Goal: Task Accomplishment & Management: Complete application form

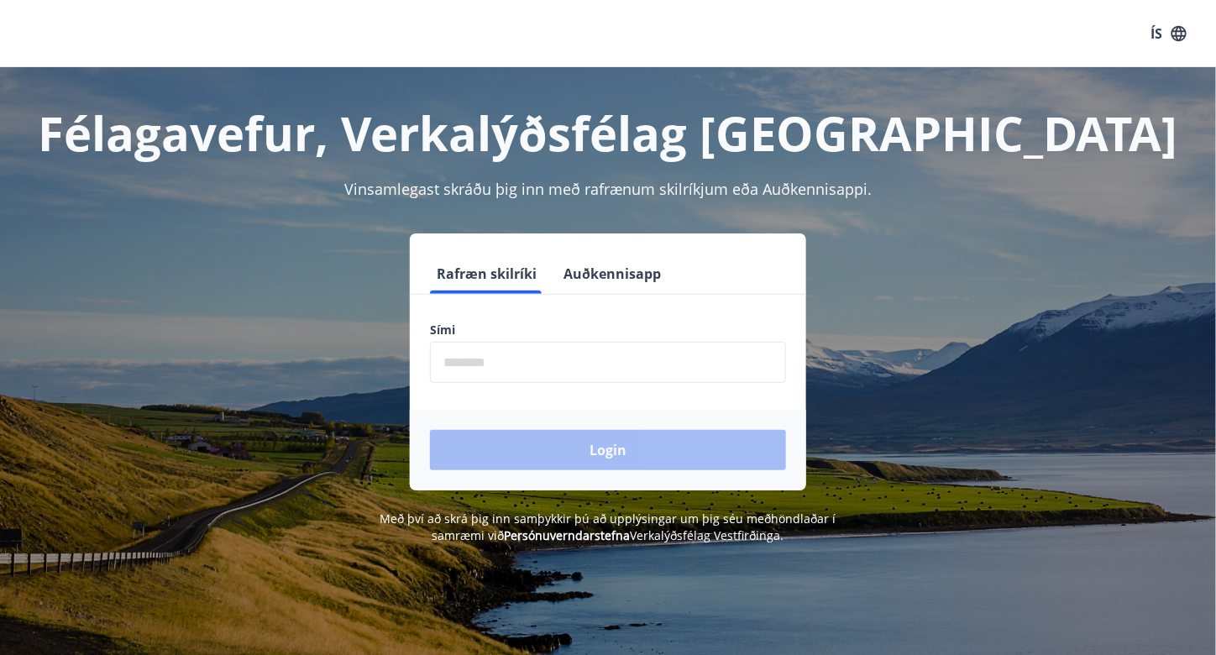
click at [573, 345] on input "phone" at bounding box center [608, 362] width 356 height 41
type input "********"
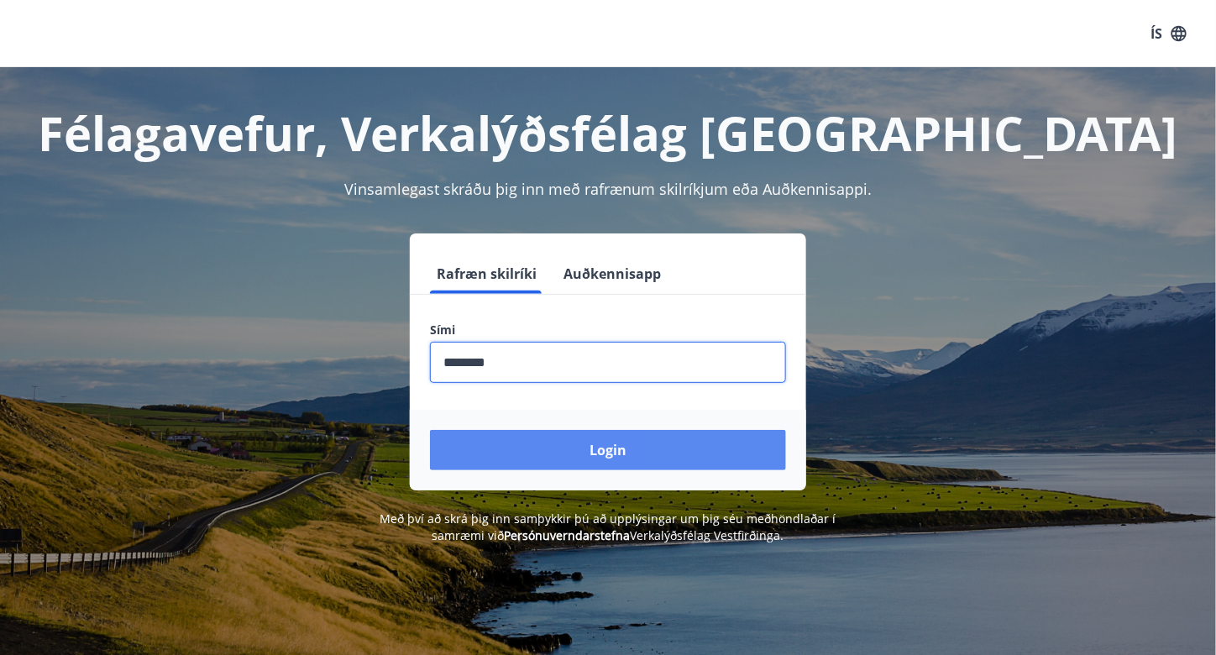
click at [599, 452] on button "Login" at bounding box center [608, 450] width 356 height 40
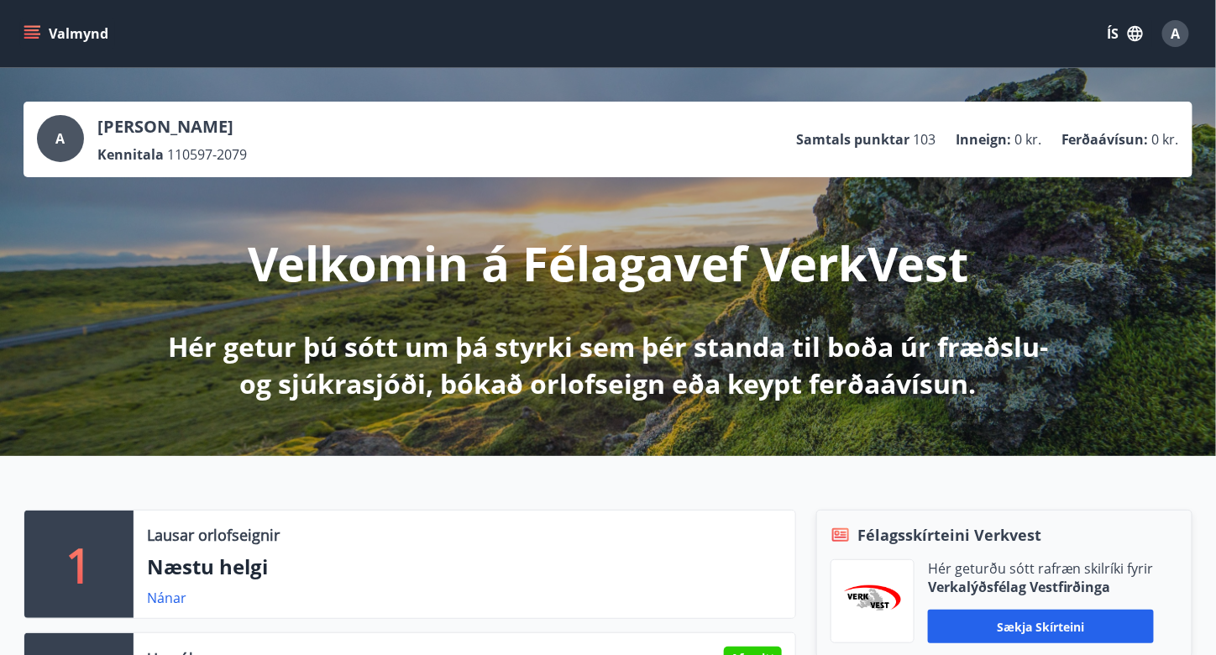
scroll to position [320, 0]
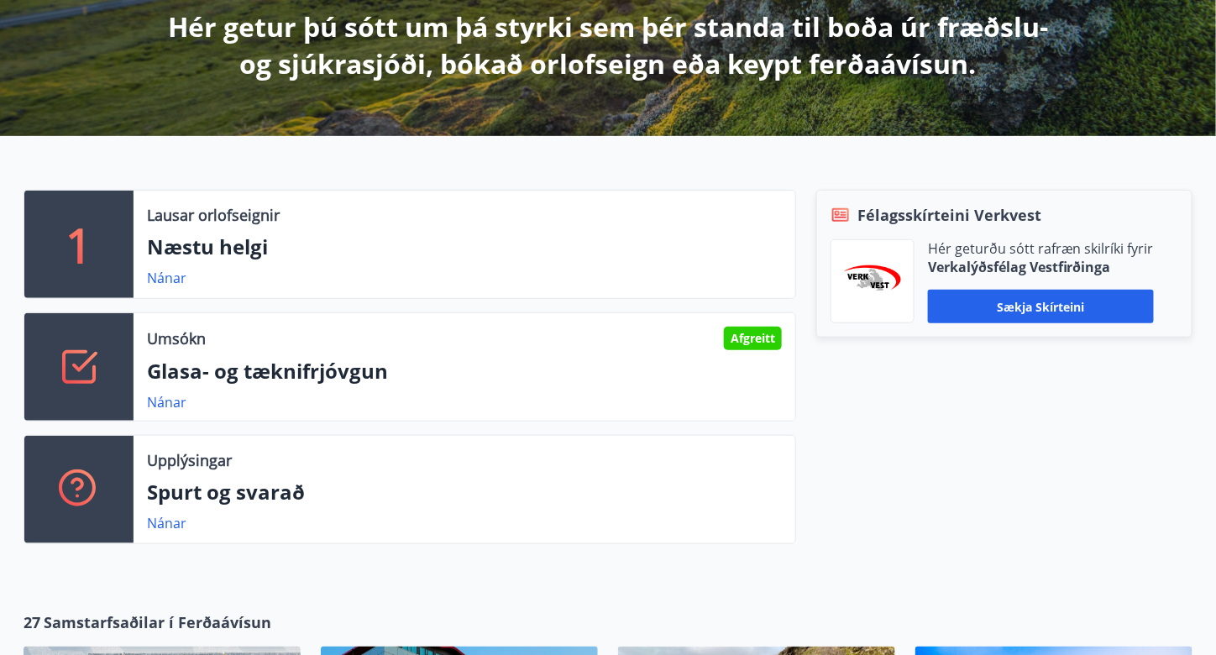
click at [599, 455] on div "Upplýsingar" at bounding box center [464, 460] width 635 height 22
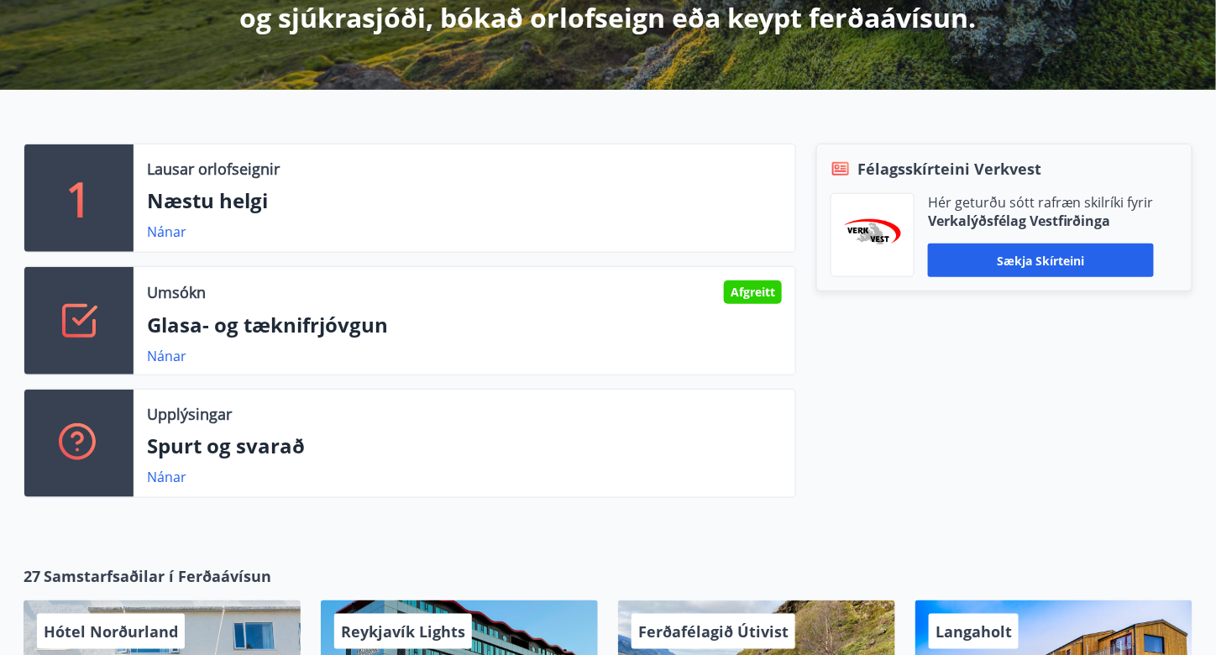
scroll to position [367, 0]
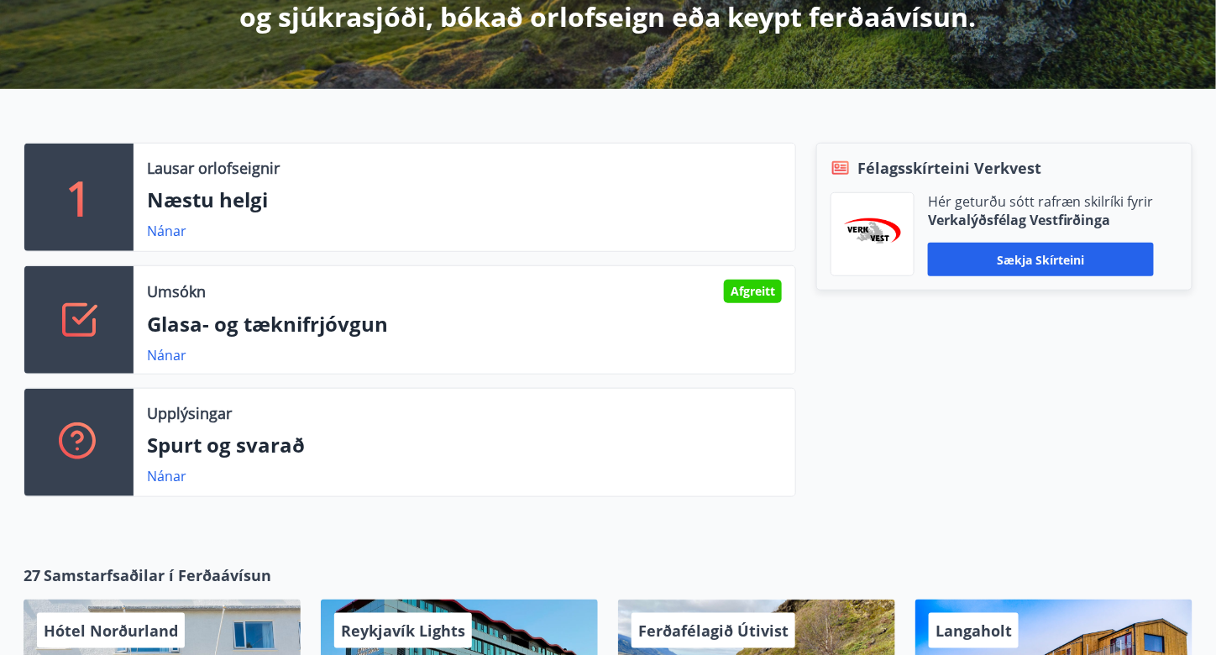
drag, startPoint x: 168, startPoint y: 354, endPoint x: 141, endPoint y: 355, distance: 26.9
click at [141, 355] on div "Umsókn Afgreitt Glasa- og tæknifrjóvgun Nánar" at bounding box center [465, 319] width 662 height 107
drag, startPoint x: 141, startPoint y: 355, endPoint x: 687, endPoint y: 414, distance: 548.9
click at [687, 414] on div "1 Lausar orlofseignir Næstu helgi Nánar Umsókn Afgreitt Glasa- og tæknifrjóvgun…" at bounding box center [399, 327] width 793 height 368
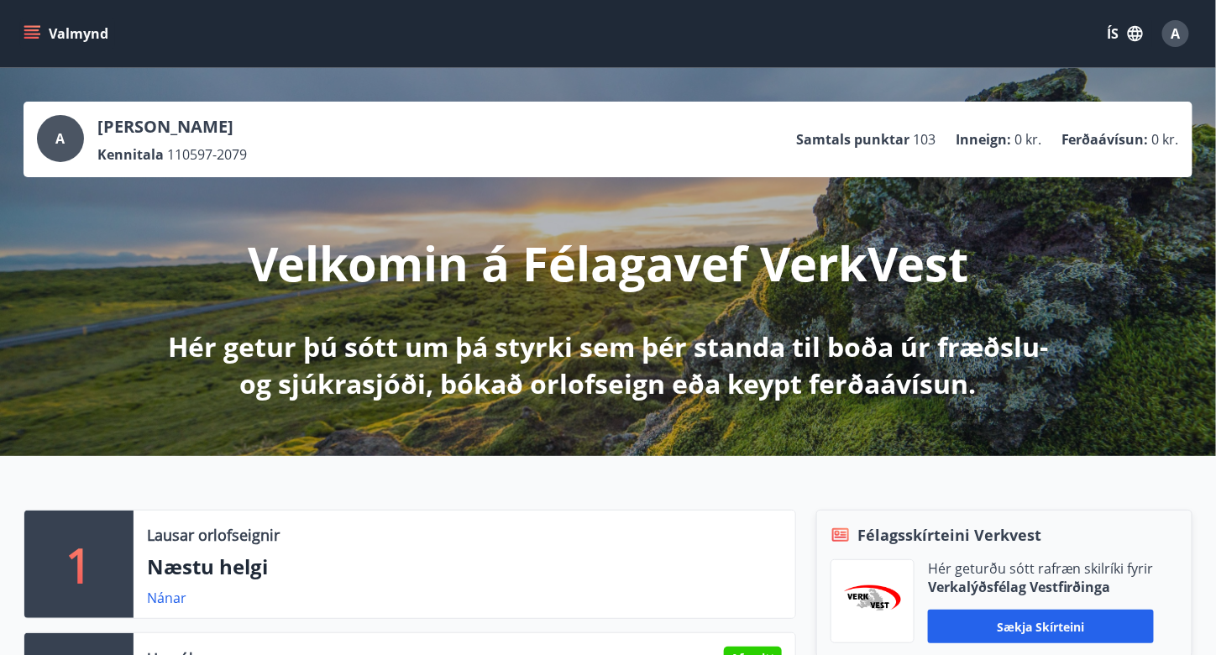
click at [1176, 35] on span "A" at bounding box center [1175, 33] width 9 height 18
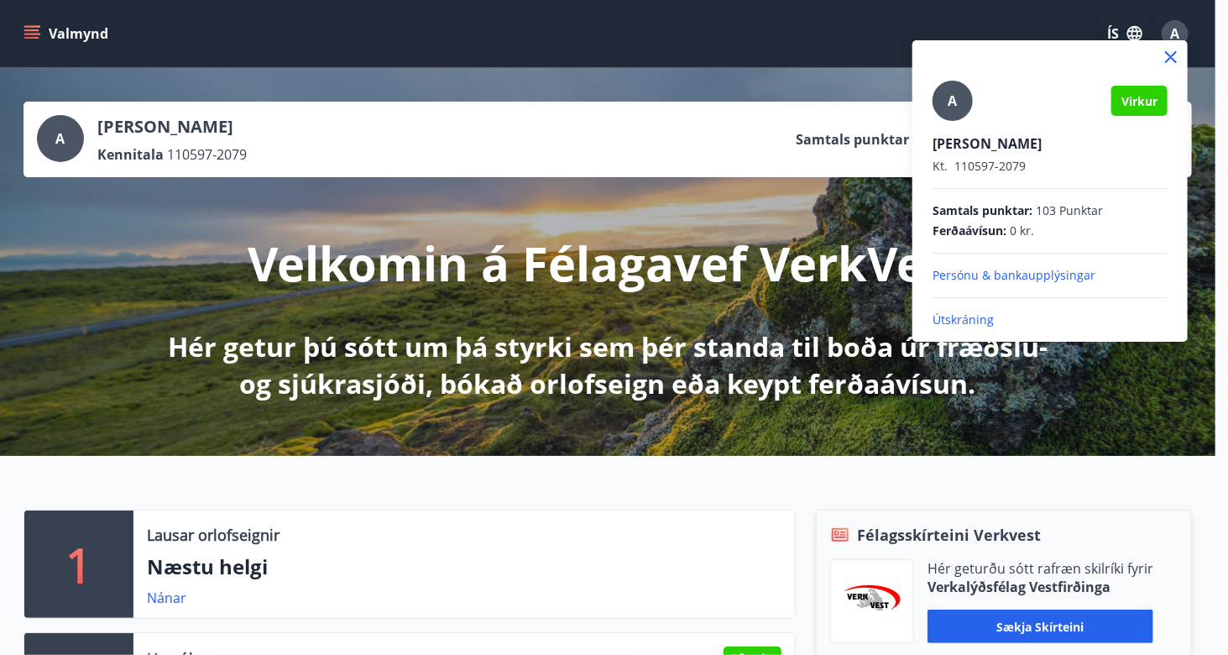
click at [1172, 29] on div at bounding box center [614, 327] width 1228 height 655
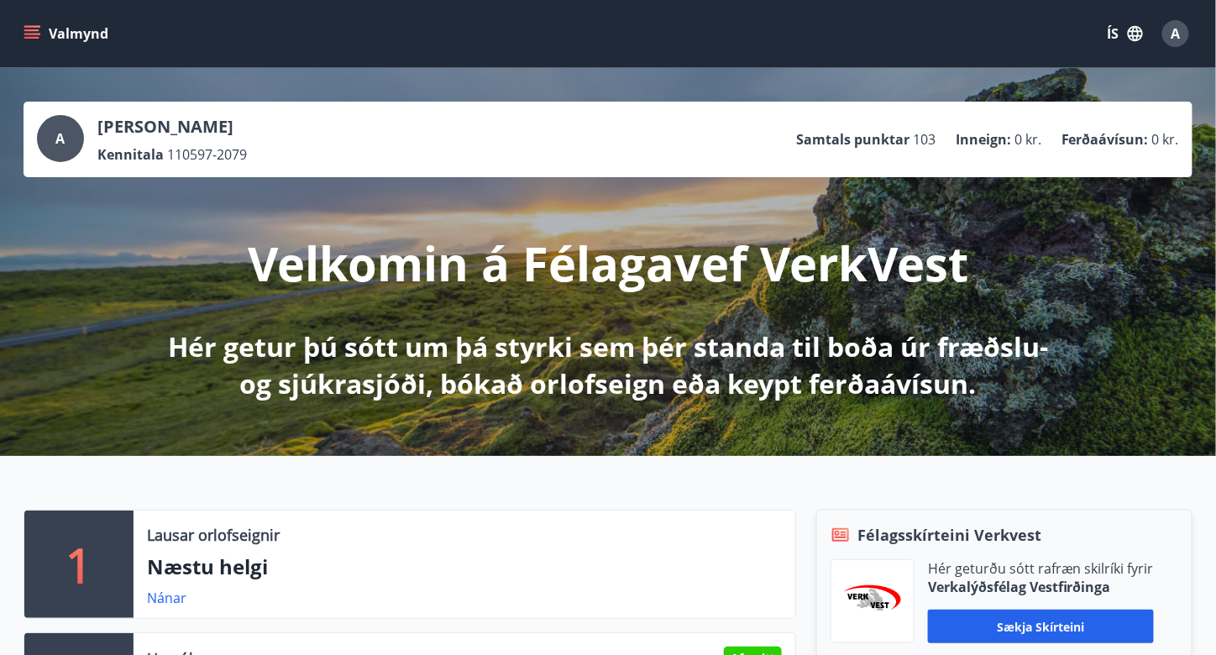
click at [35, 29] on icon "menu" at bounding box center [31, 30] width 15 height 2
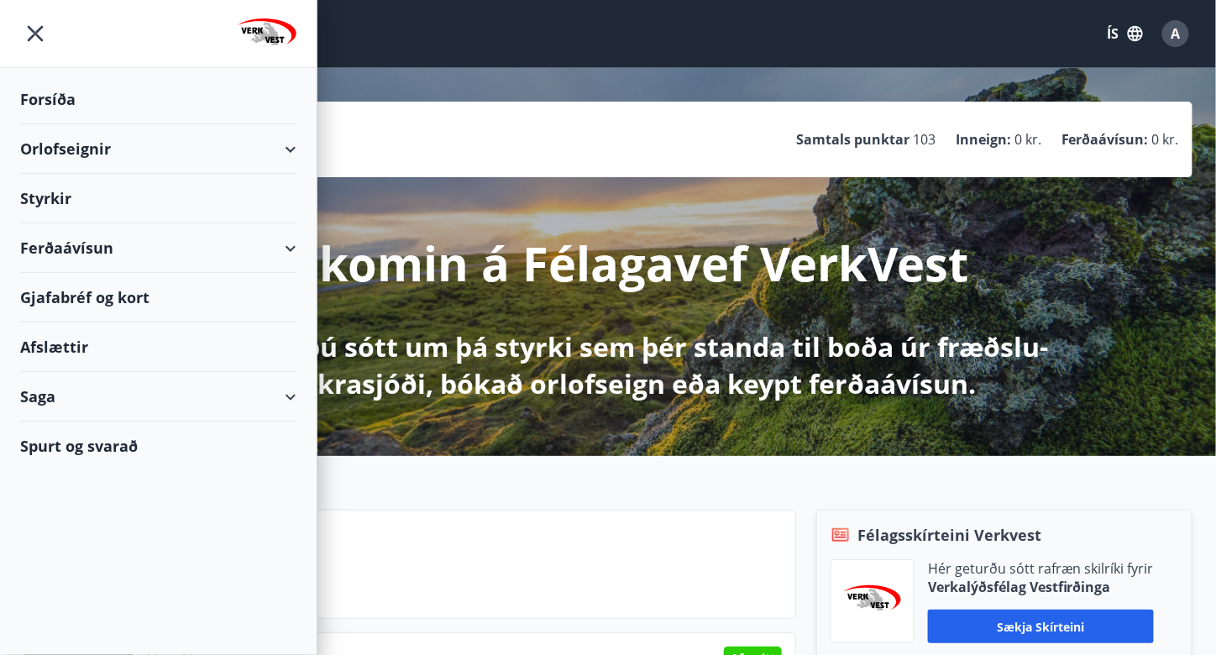
click at [202, 138] on div "Orlofseignir" at bounding box center [158, 149] width 276 height 50
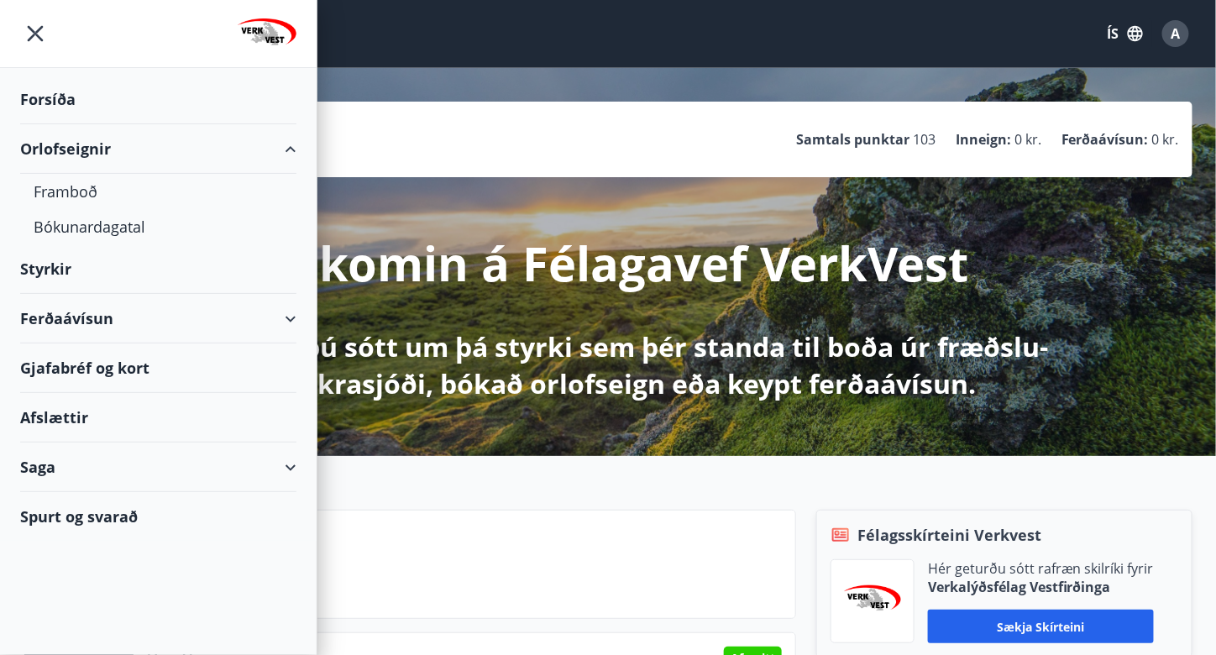
click at [261, 155] on div "Orlofseignir" at bounding box center [158, 149] width 276 height 50
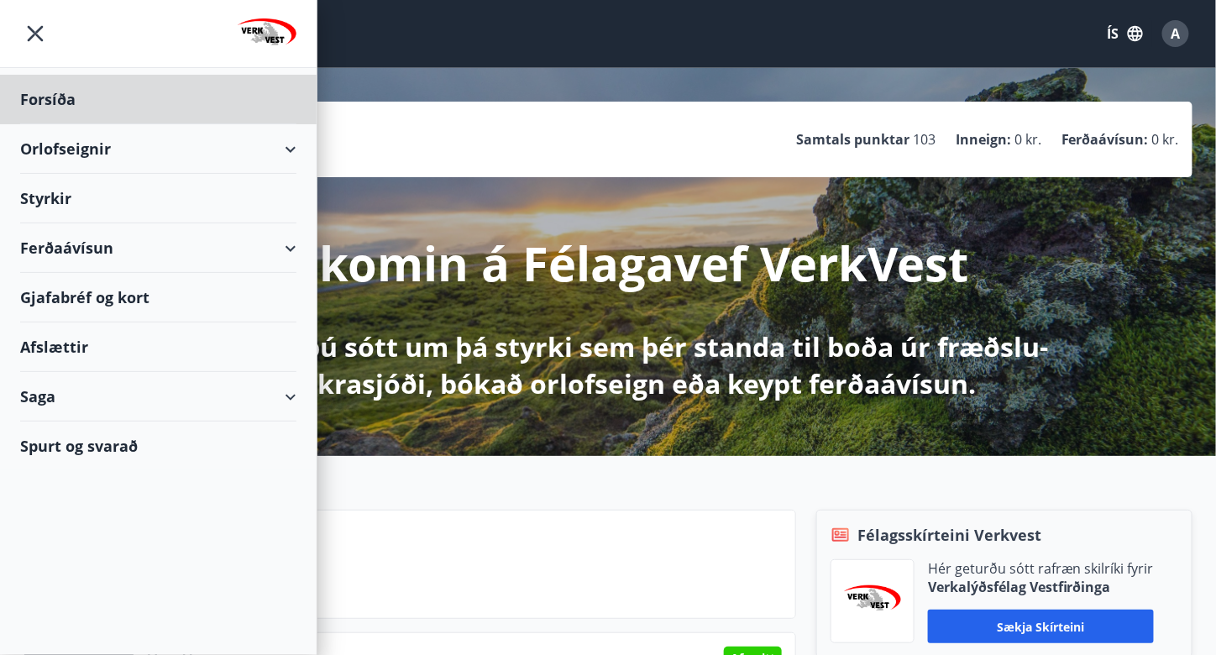
drag, startPoint x: 261, startPoint y: 196, endPoint x: 183, endPoint y: 196, distance: 78.1
click at [183, 196] on div "Styrkir" at bounding box center [158, 199] width 276 height 50
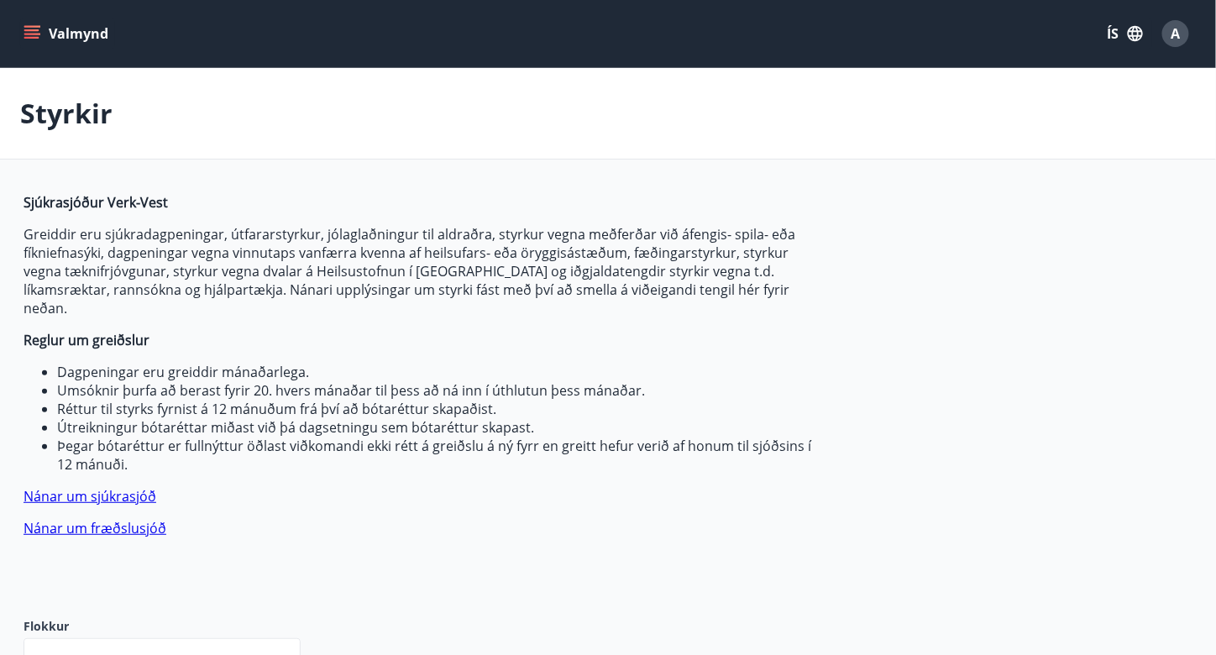
type input "***"
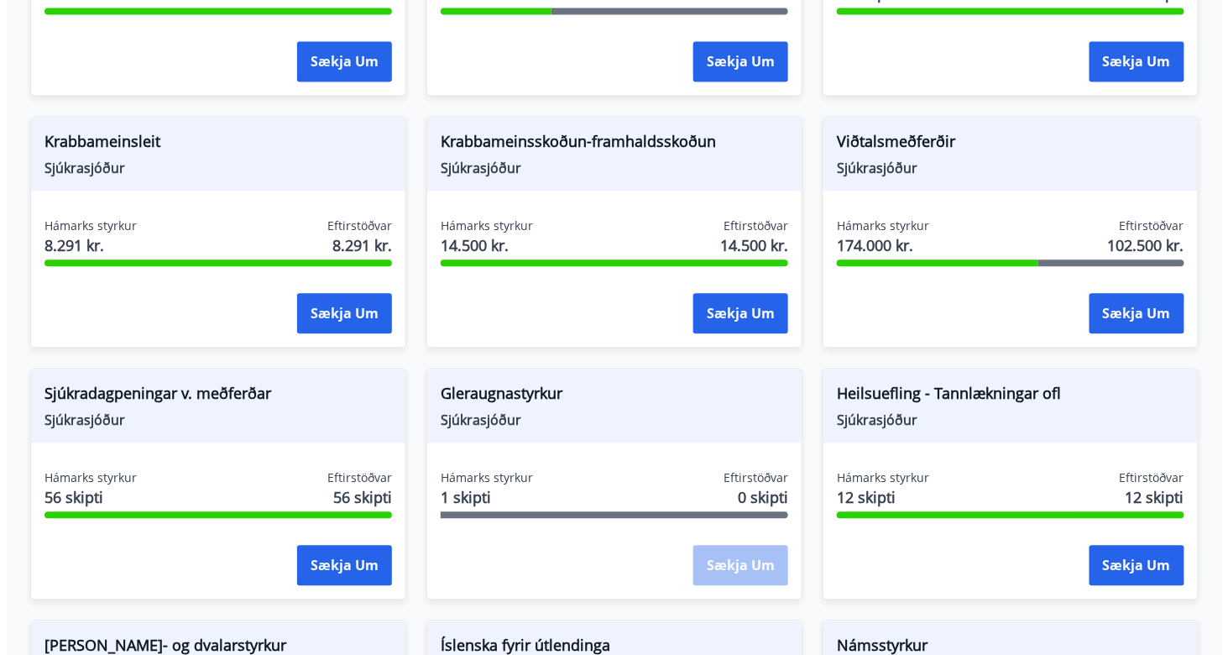
scroll to position [1110, 0]
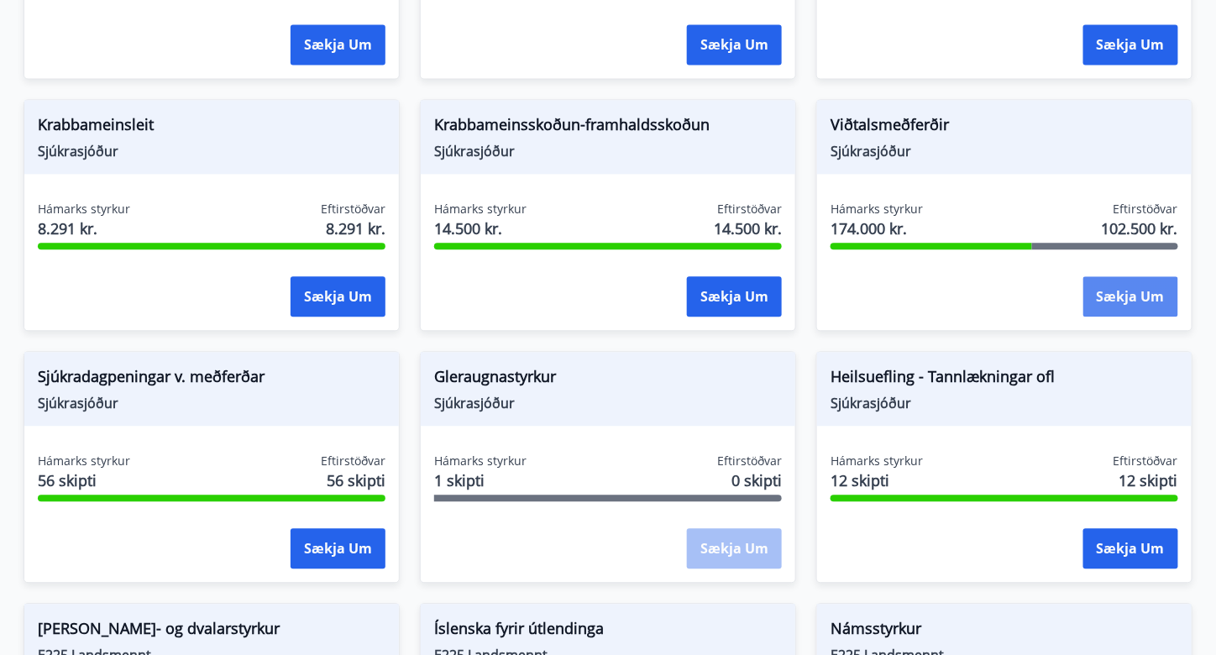
click at [1159, 276] on button "Sækja um" at bounding box center [1130, 296] width 95 height 40
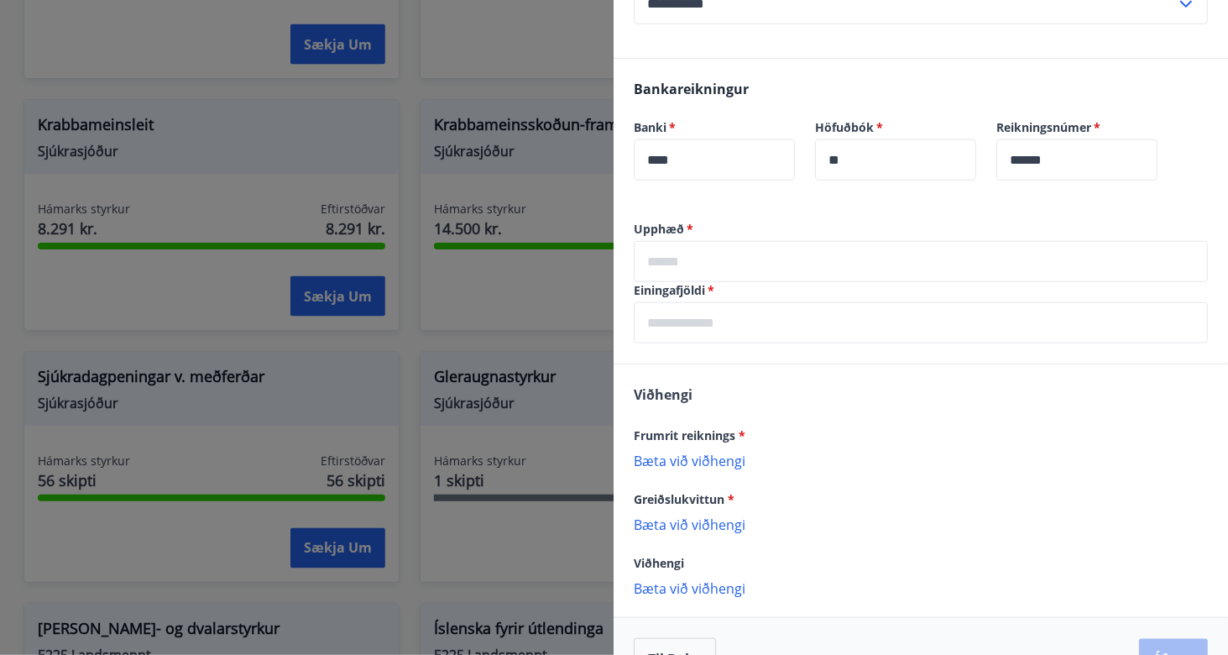
scroll to position [525, 0]
click at [742, 256] on input "text" at bounding box center [921, 260] width 574 height 41
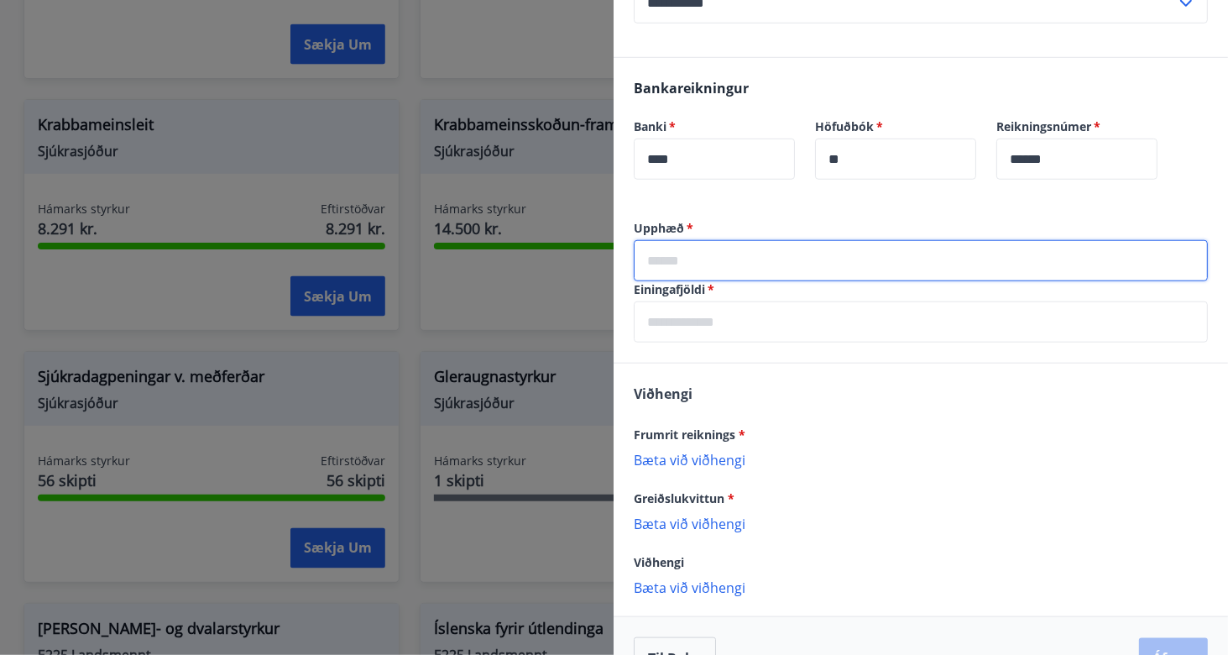
type input "*****"
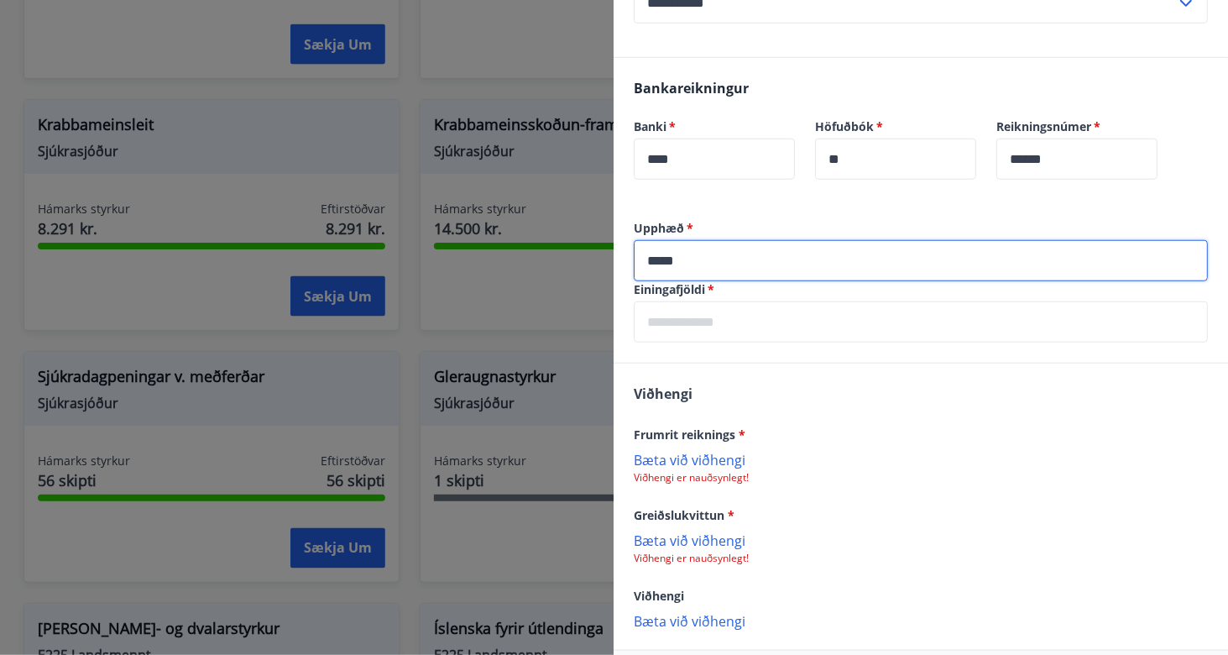
click at [720, 325] on input "text" at bounding box center [921, 321] width 574 height 41
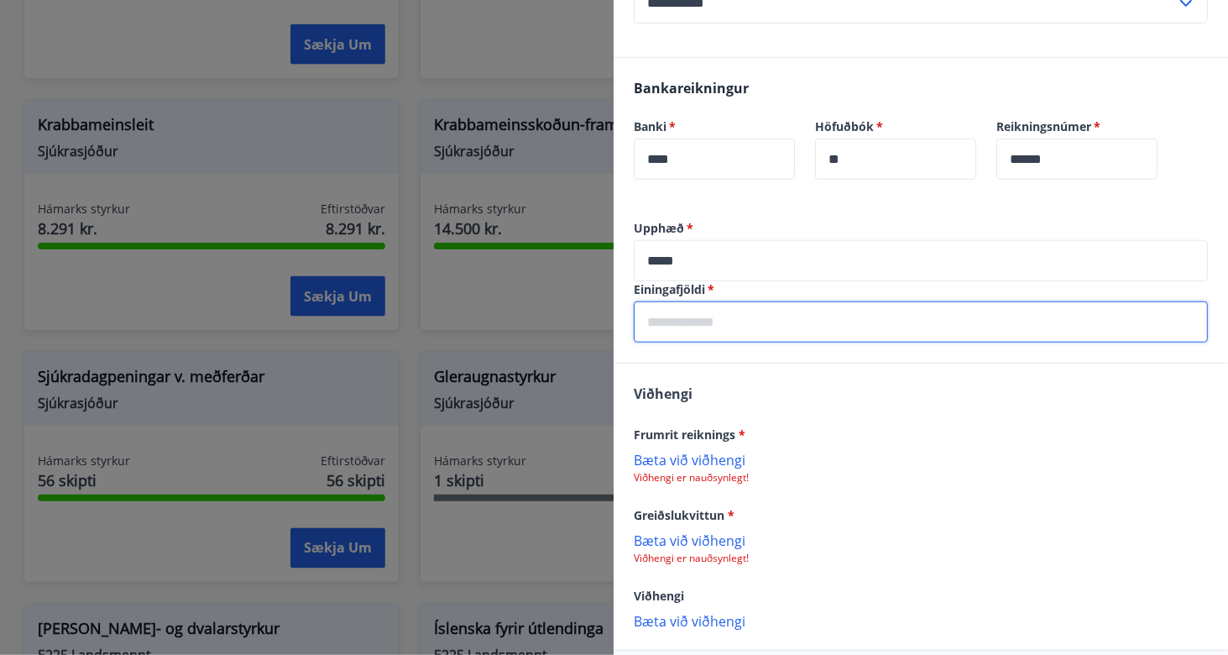
type input "*"
click at [699, 458] on p "Bæta við viðhengi" at bounding box center [921, 459] width 574 height 17
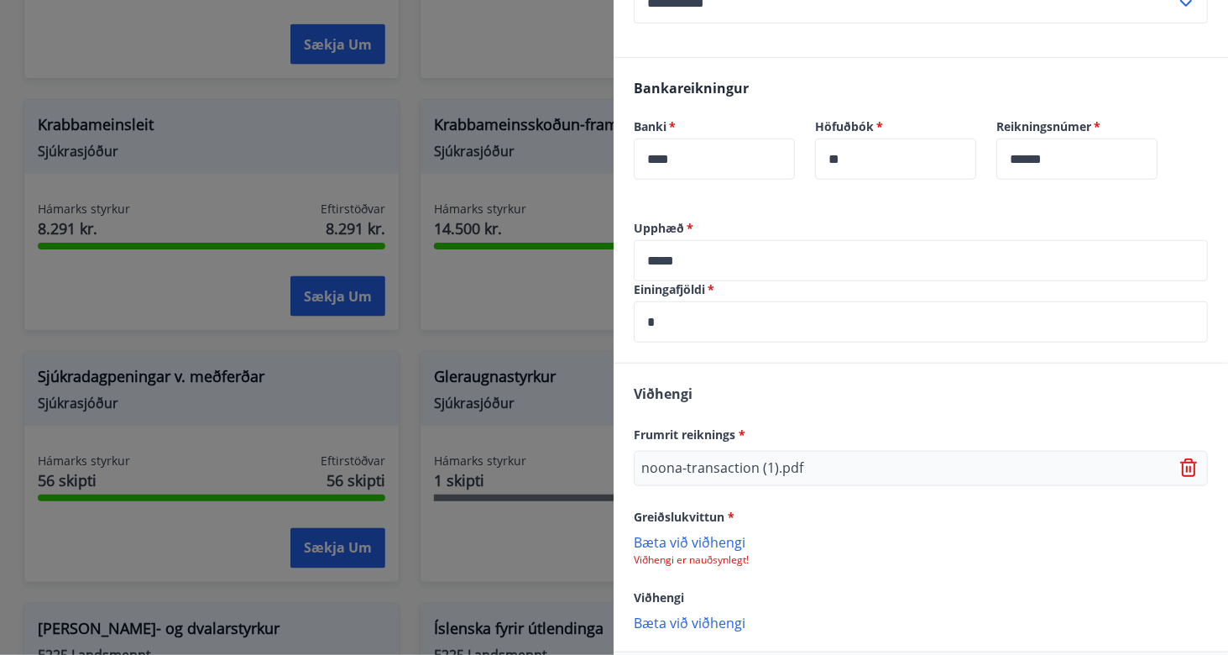
scroll to position [602, 0]
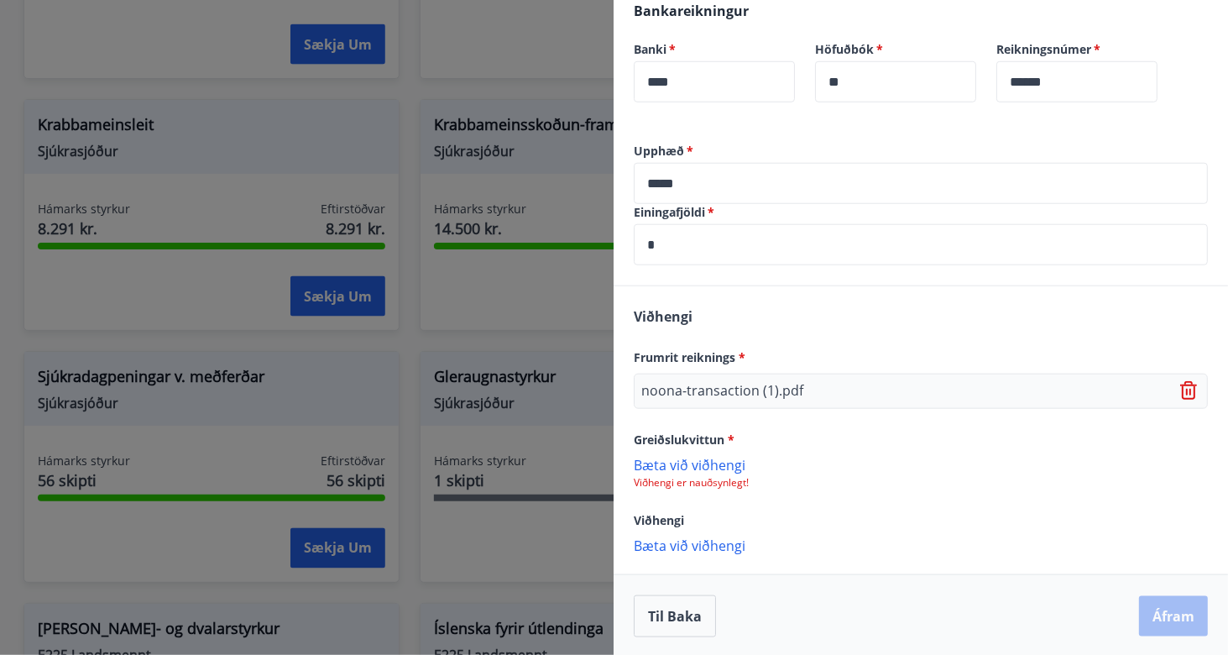
click at [725, 460] on p "Bæta við viðhengi" at bounding box center [921, 464] width 574 height 17
click at [1166, 612] on button "Áfram" at bounding box center [1173, 618] width 69 height 40
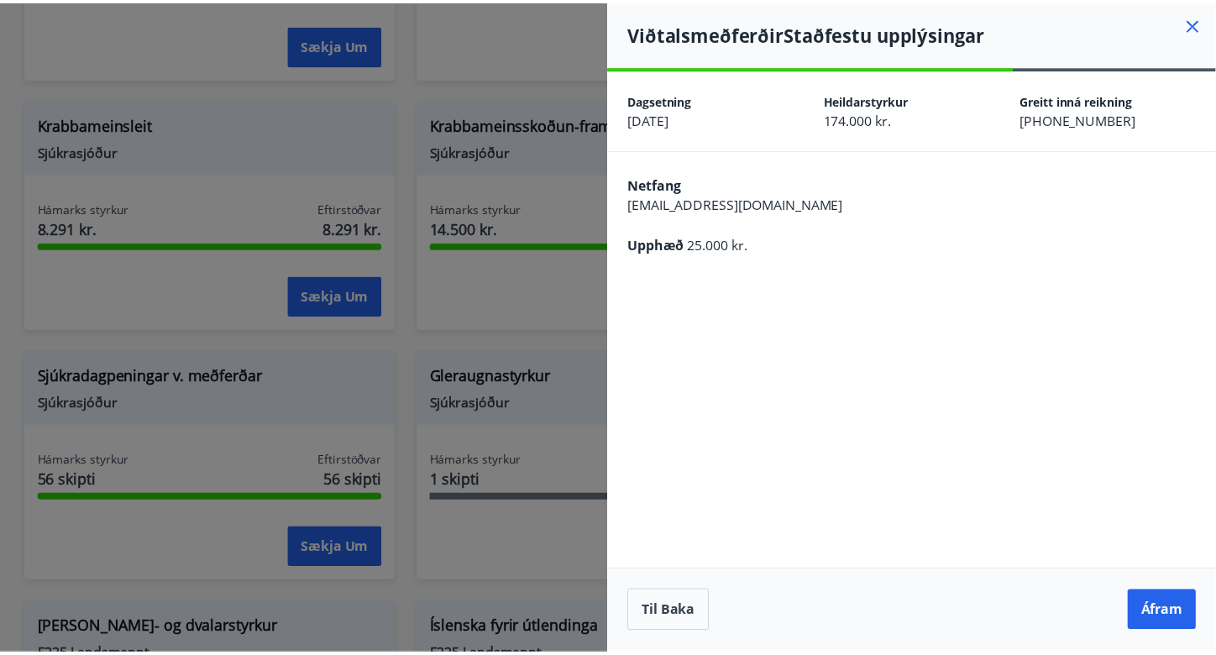
scroll to position [0, 0]
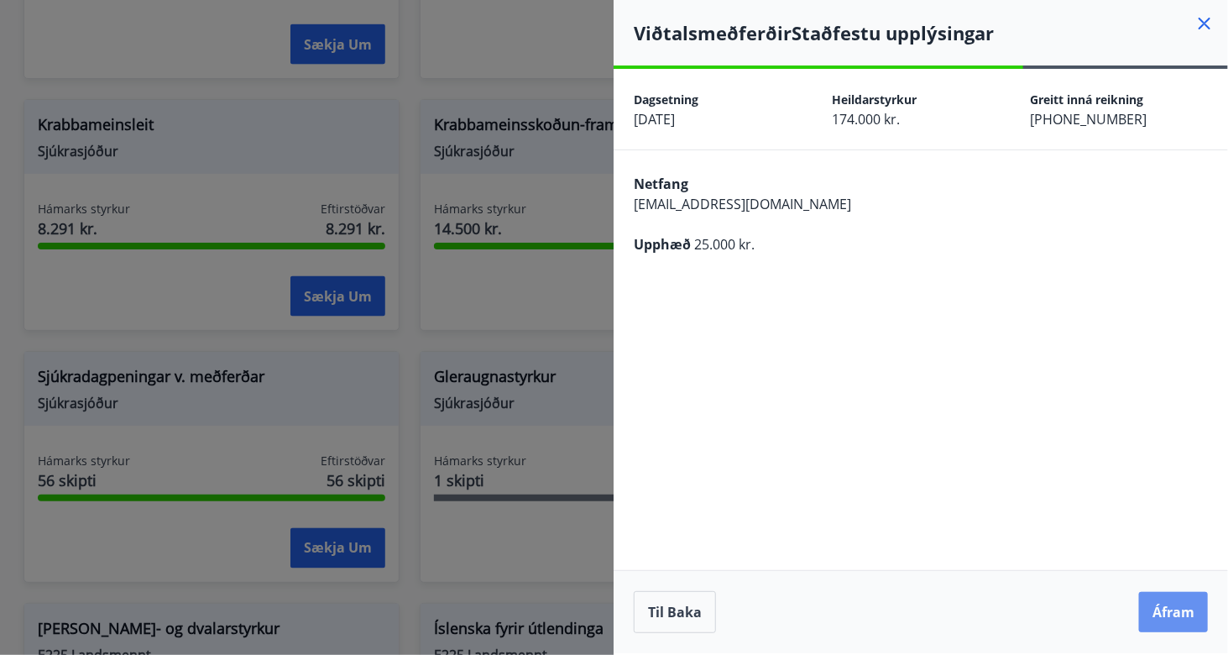
click at [1166, 612] on button "Áfram" at bounding box center [1173, 612] width 69 height 40
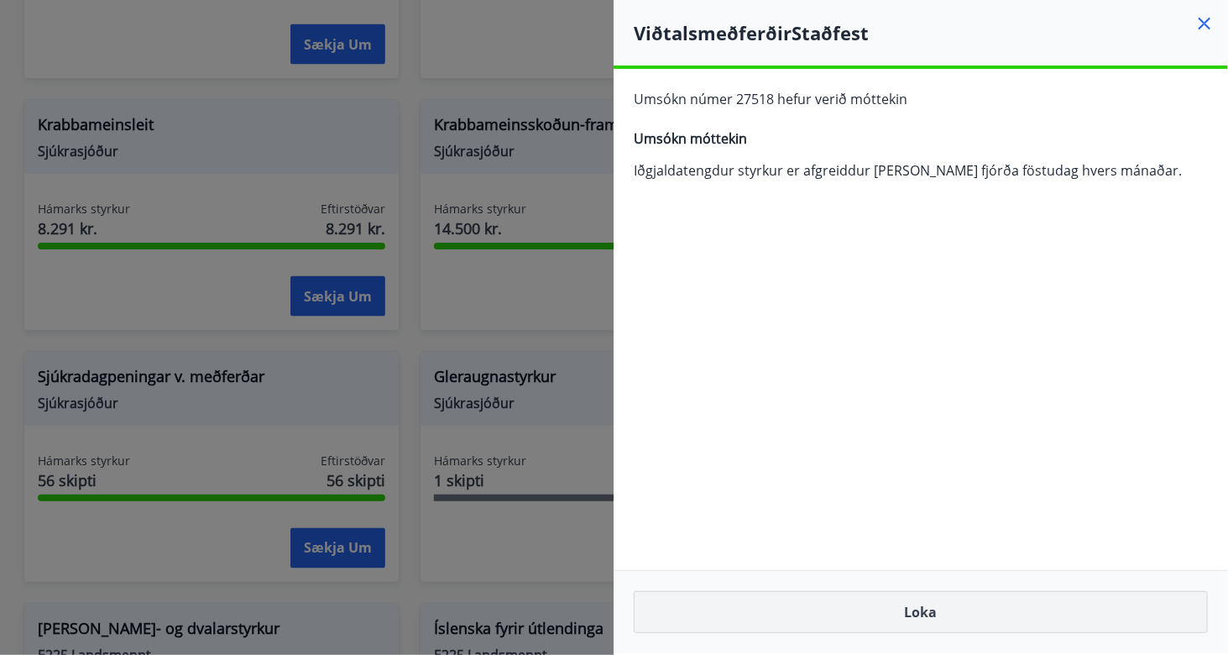
click at [964, 605] on button "Loka" at bounding box center [921, 612] width 574 height 42
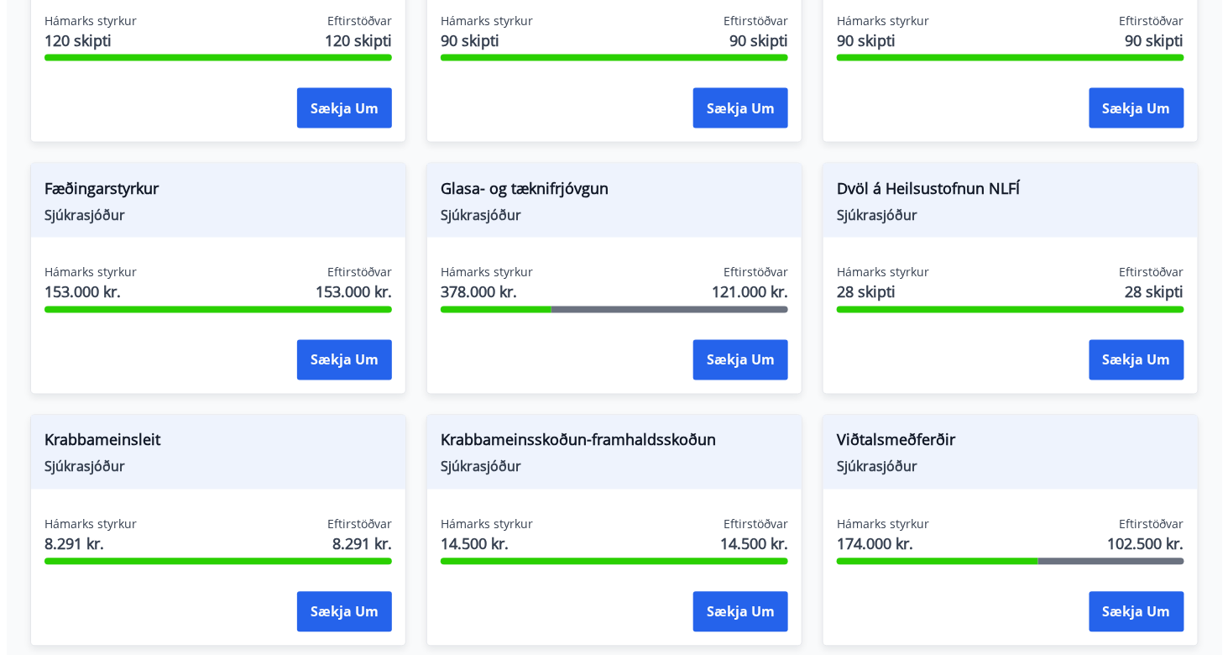
scroll to position [793, 0]
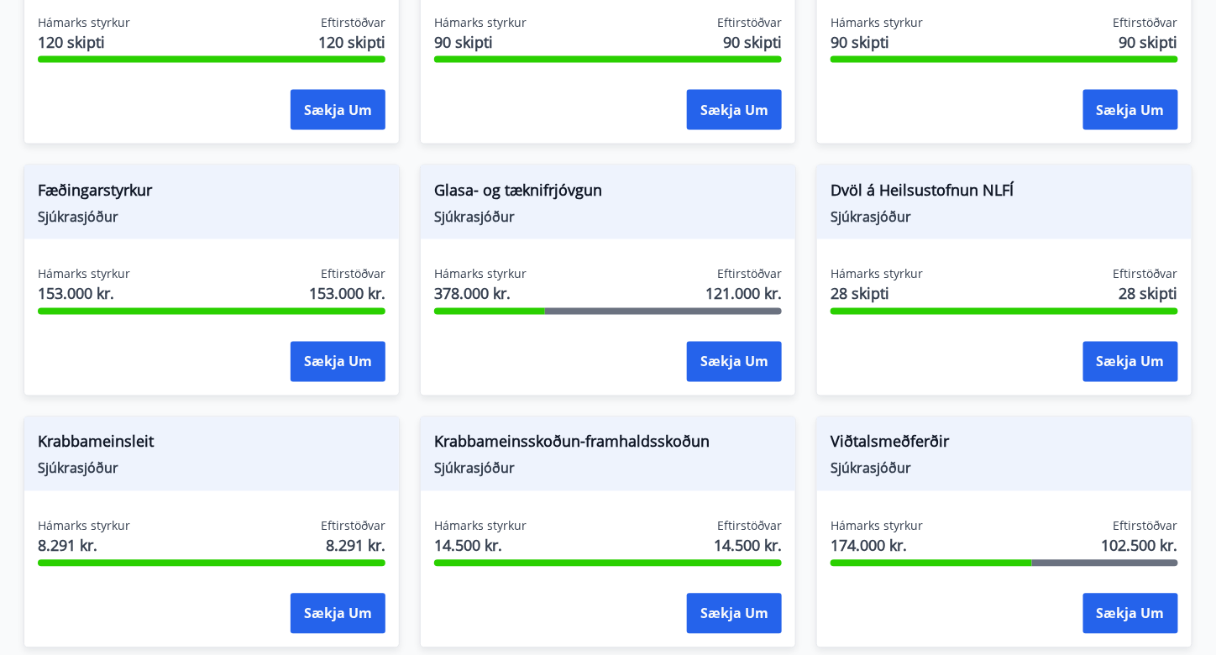
click at [551, 179] on span "Glasa- og tæknifrjóvgun" at bounding box center [608, 193] width 348 height 29
click at [732, 342] on button "Sækja um" at bounding box center [734, 362] width 95 height 40
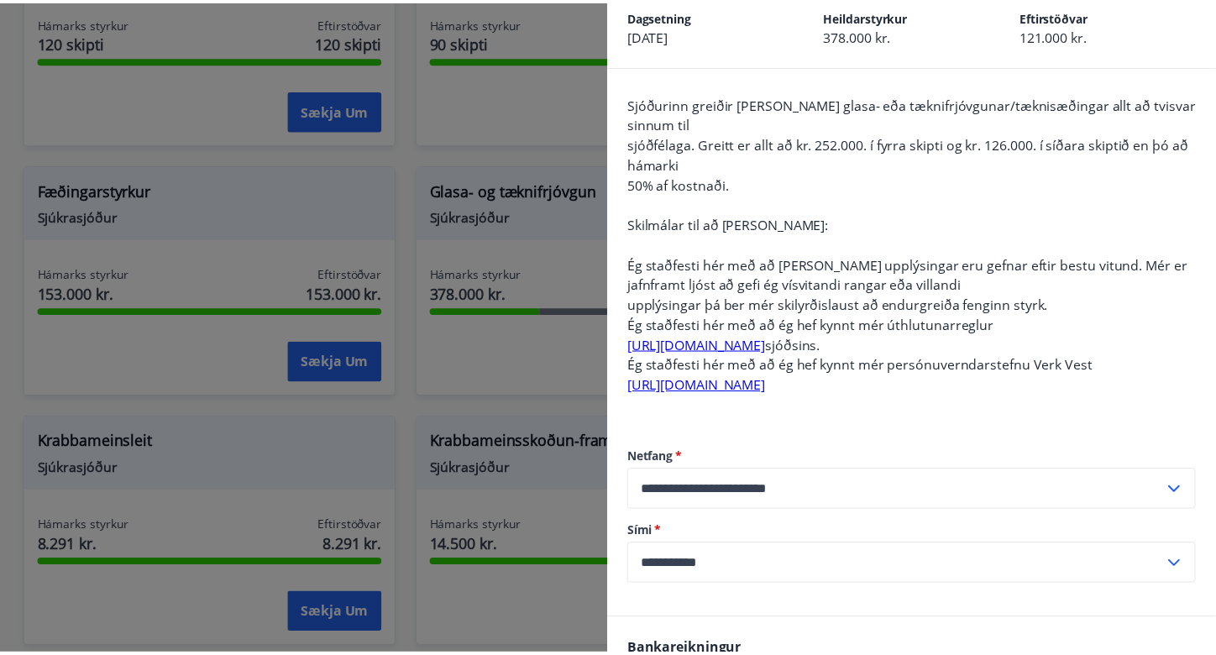
scroll to position [85, 0]
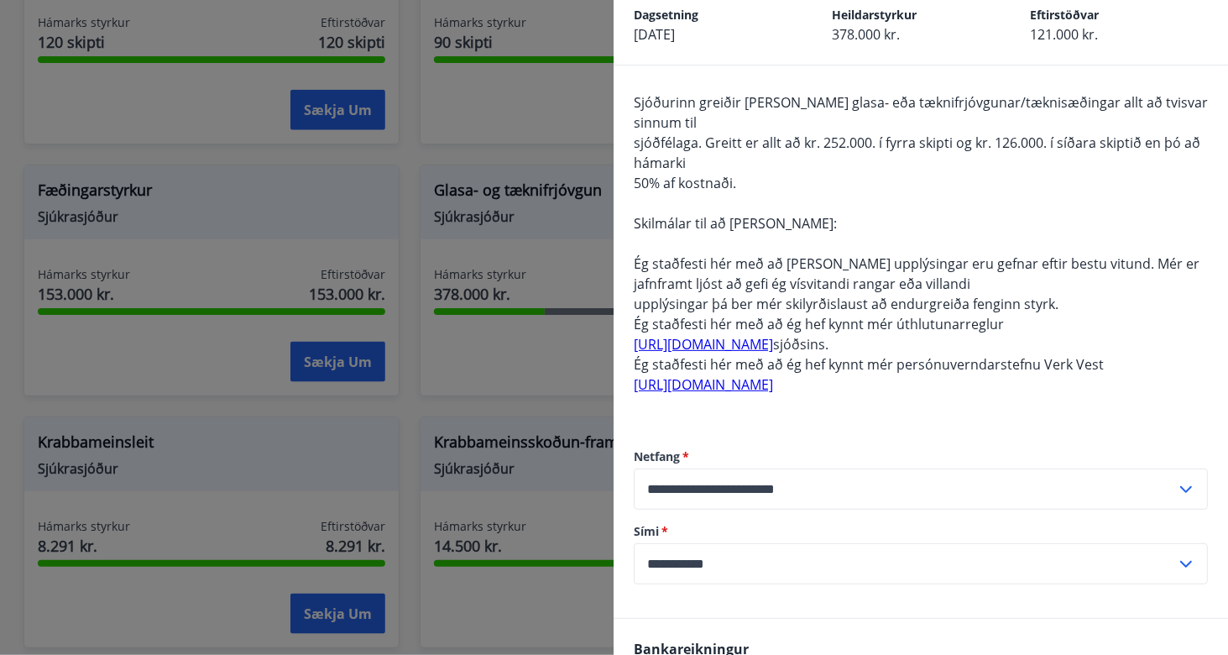
click at [578, 130] on div at bounding box center [614, 327] width 1228 height 655
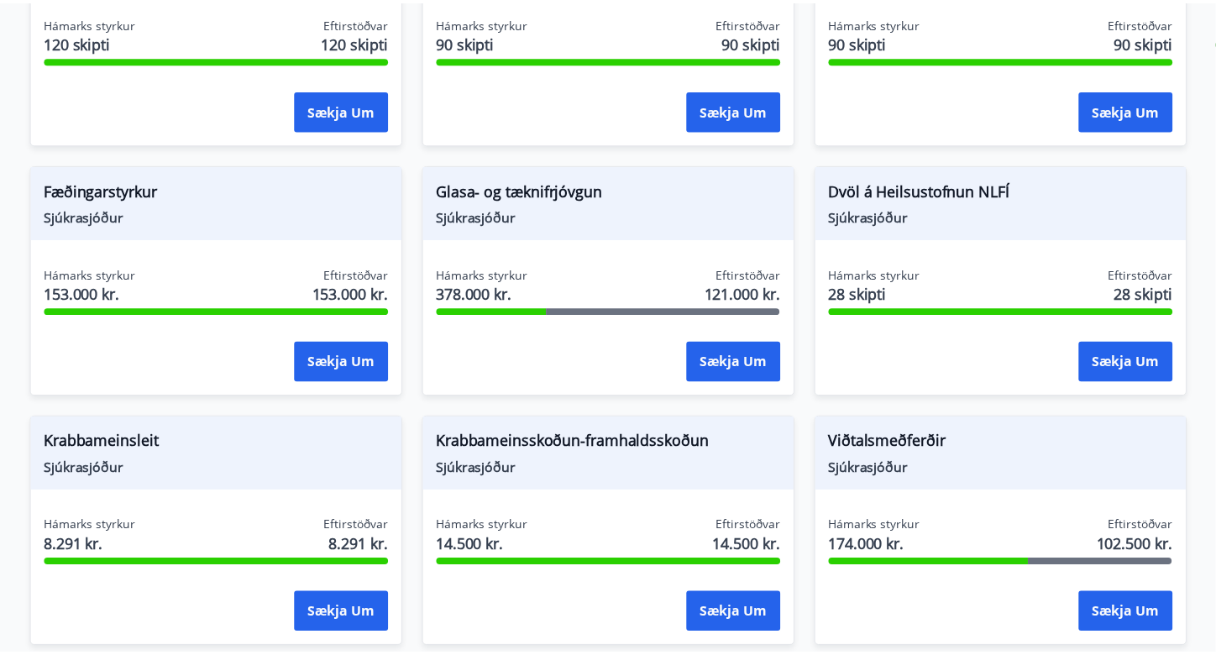
scroll to position [0, 0]
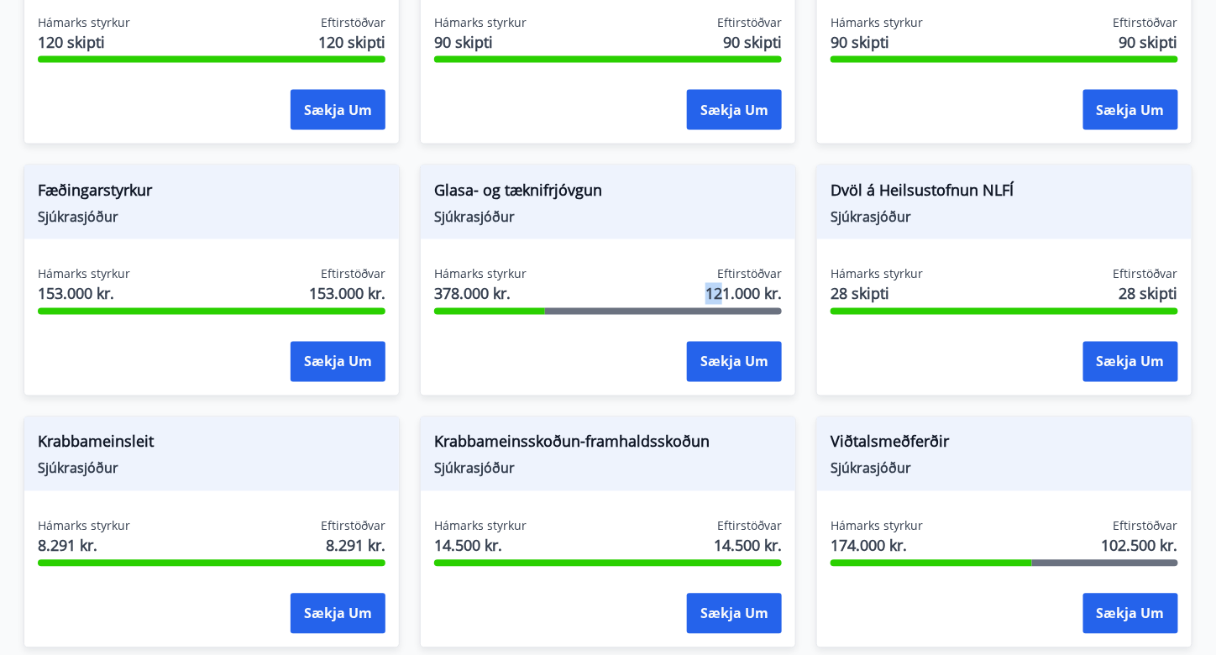
drag, startPoint x: 723, startPoint y: 270, endPoint x: 692, endPoint y: 266, distance: 31.2
click at [692, 266] on div "Hámarks styrkur 378.000 kr. Eftirstöðvar 121.000 kr." at bounding box center [608, 287] width 348 height 42
click at [638, 214] on div "Glasa- og tæknifrjóvgun Sjúkrasjóður" at bounding box center [608, 202] width 374 height 74
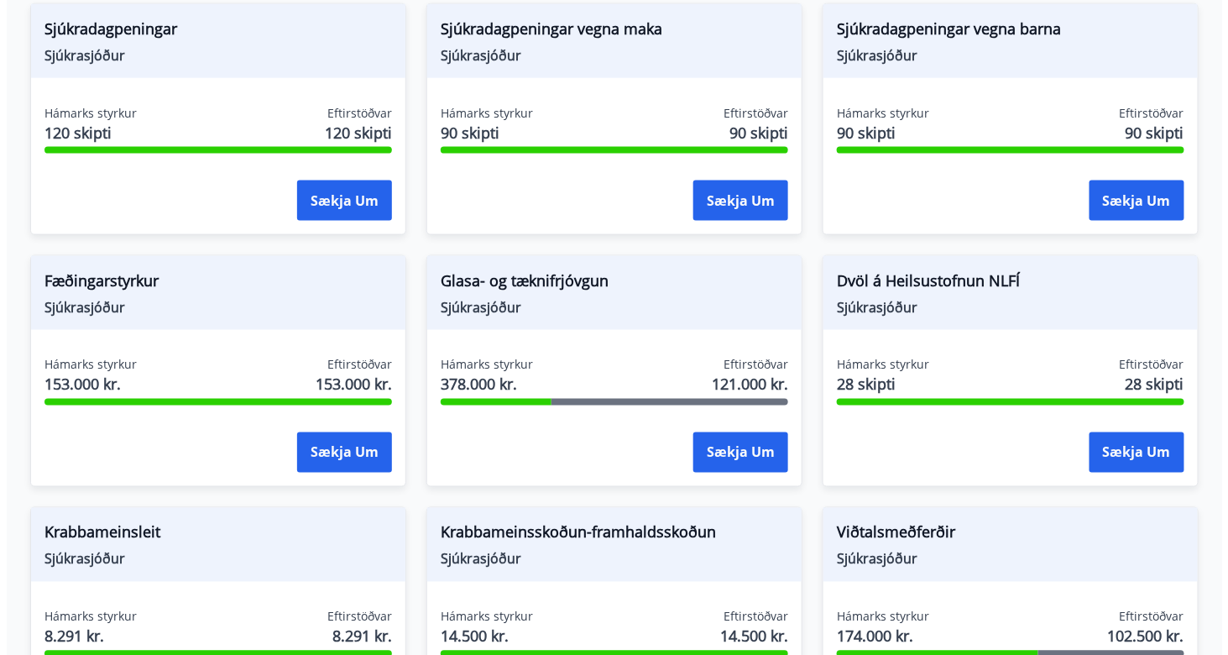
scroll to position [643, 0]
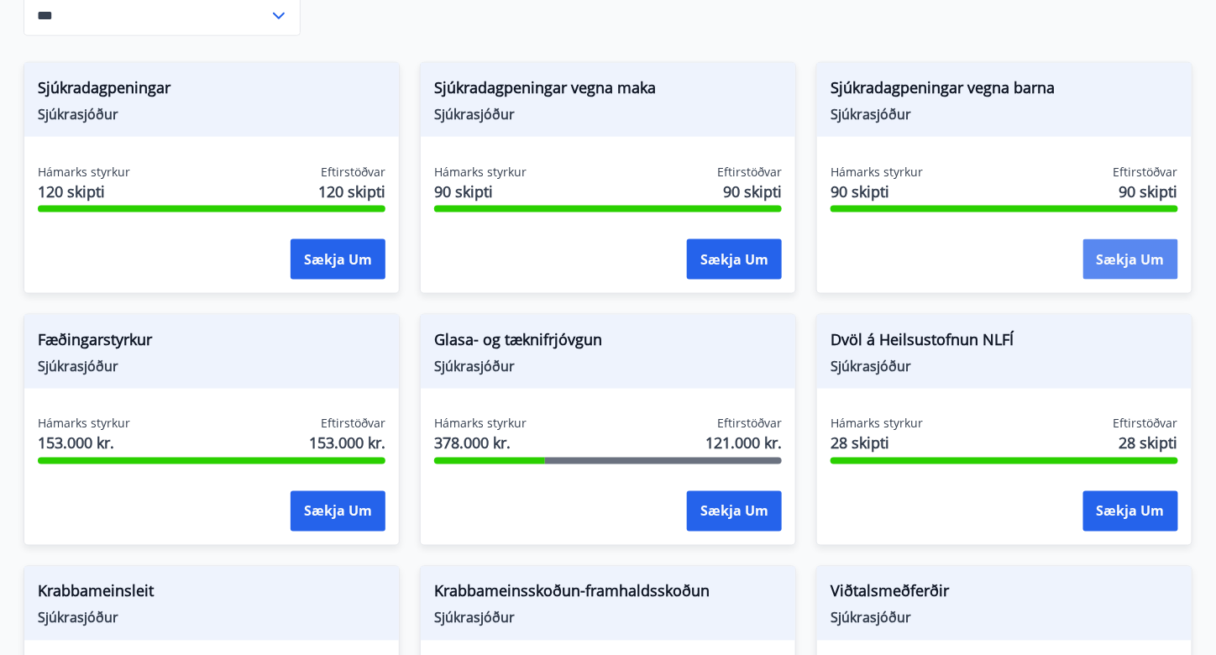
click at [1129, 239] on button "Sækja um" at bounding box center [1130, 259] width 95 height 40
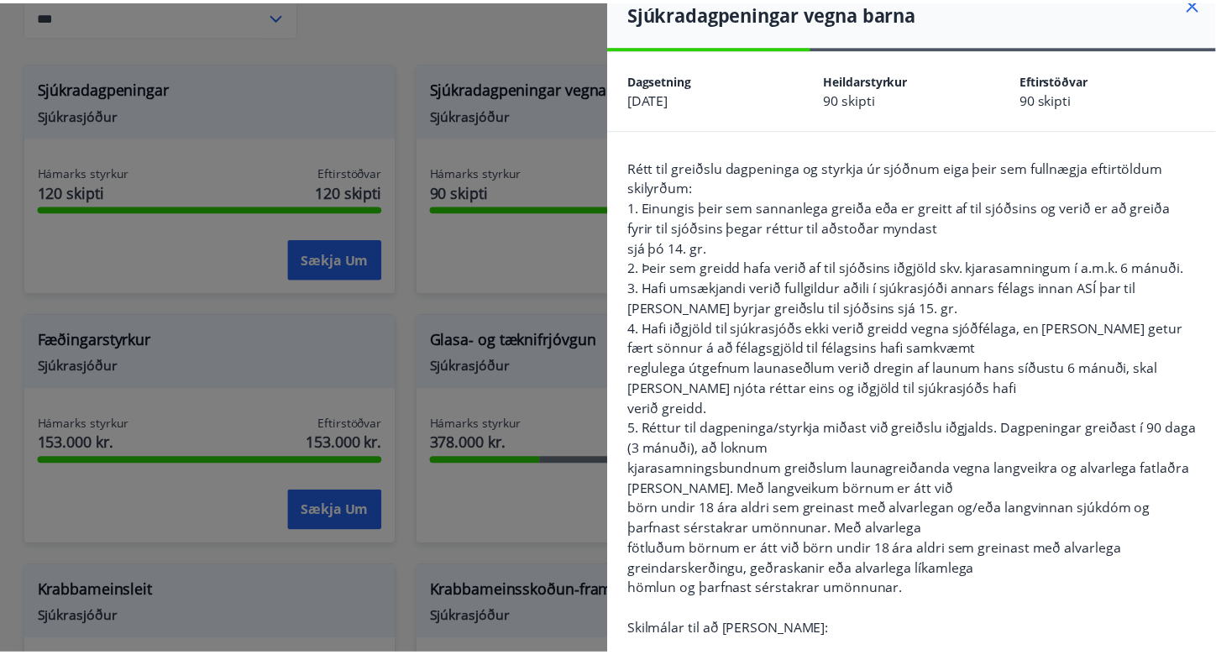
scroll to position [21, 0]
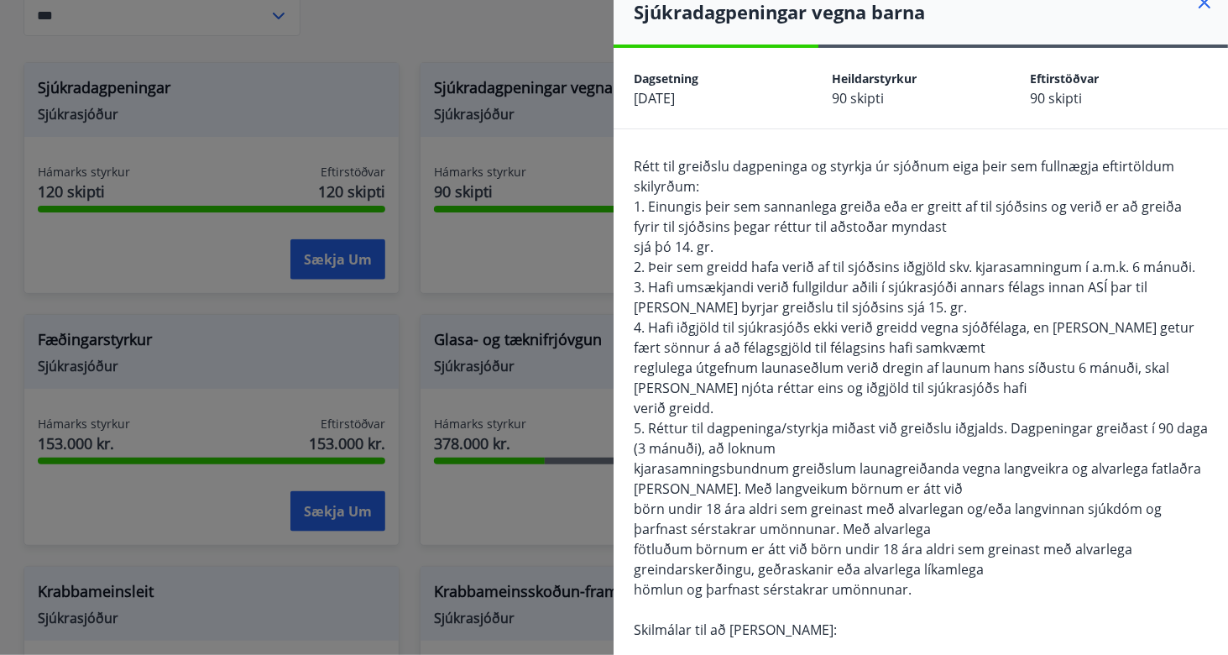
click at [559, 343] on div at bounding box center [614, 327] width 1228 height 655
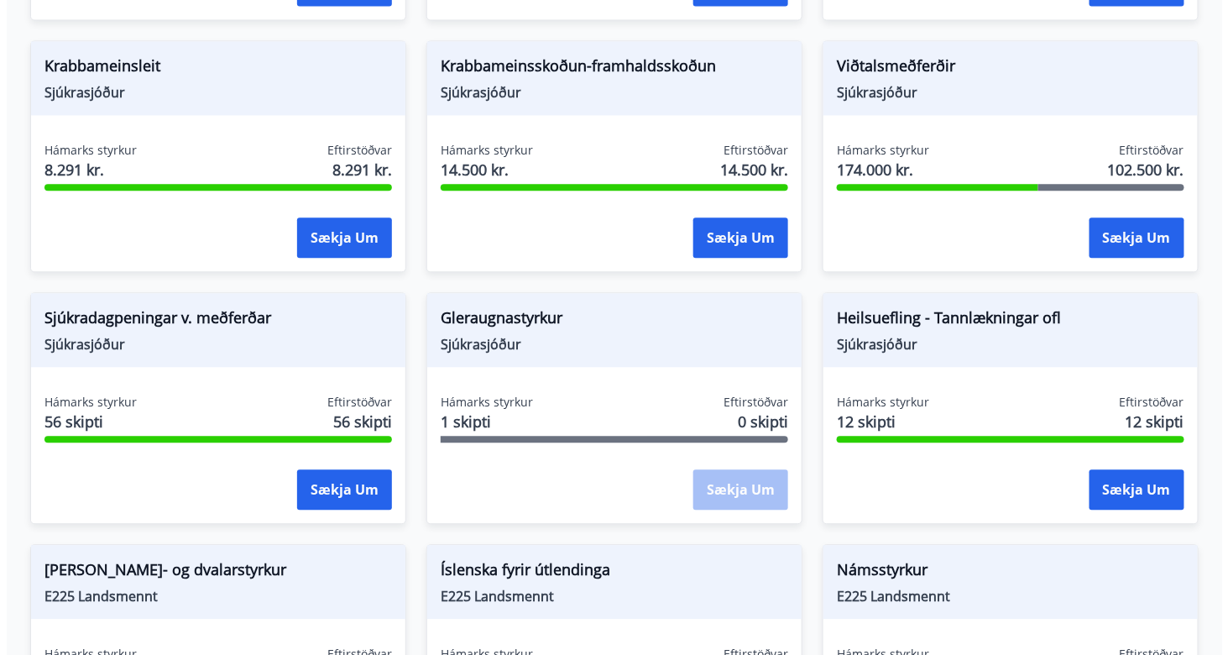
scroll to position [1163, 0]
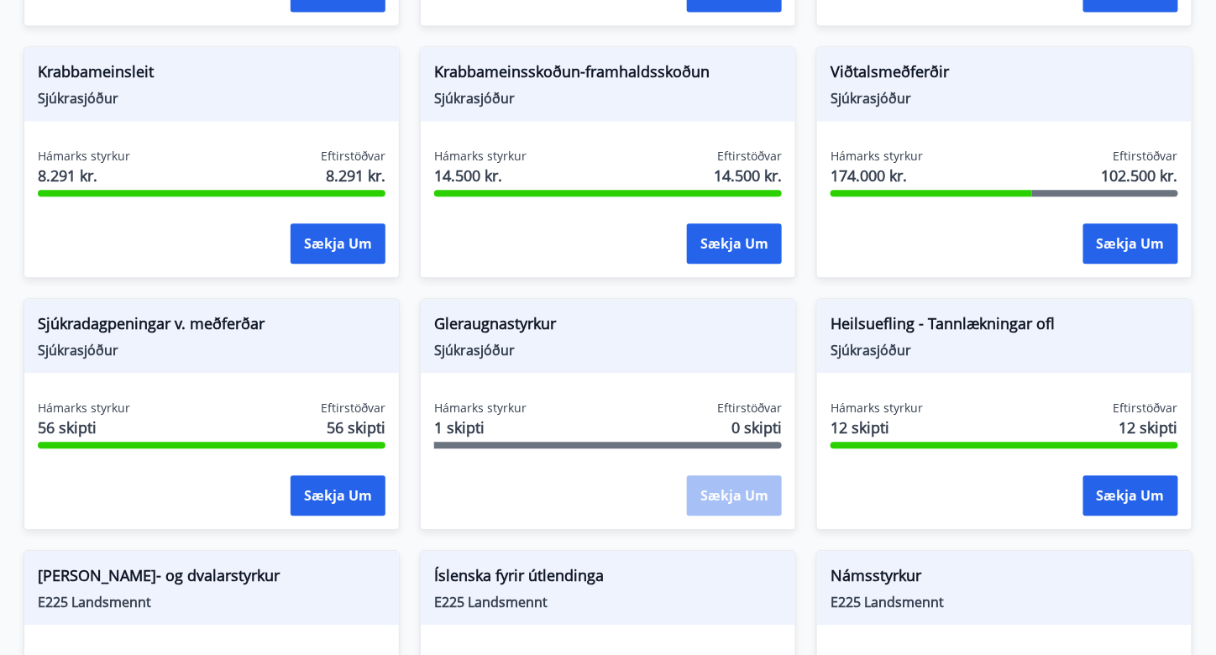
click at [867, 341] on span "Sjúkrasjóður" at bounding box center [1004, 350] width 348 height 18
click at [936, 312] on span "Heilsuefling - Tannlækningar ofl" at bounding box center [1004, 326] width 348 height 29
click at [1121, 481] on button "Sækja um" at bounding box center [1130, 495] width 95 height 40
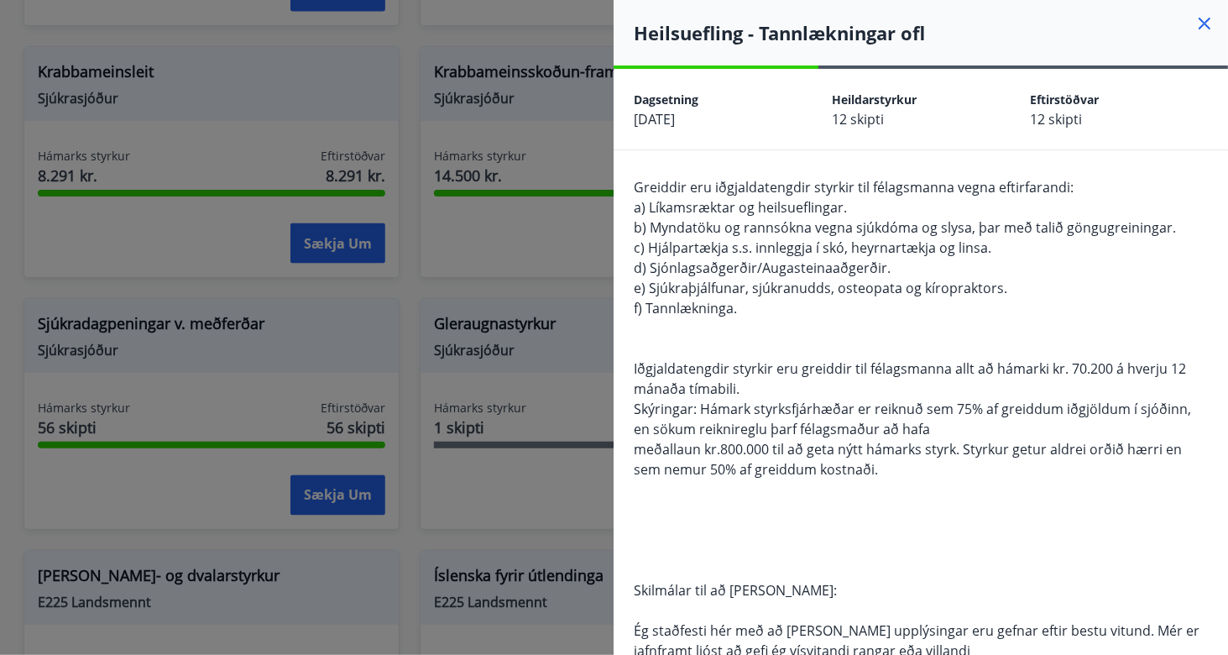
click at [703, 311] on span "f) Tannlækninga." at bounding box center [685, 308] width 103 height 18
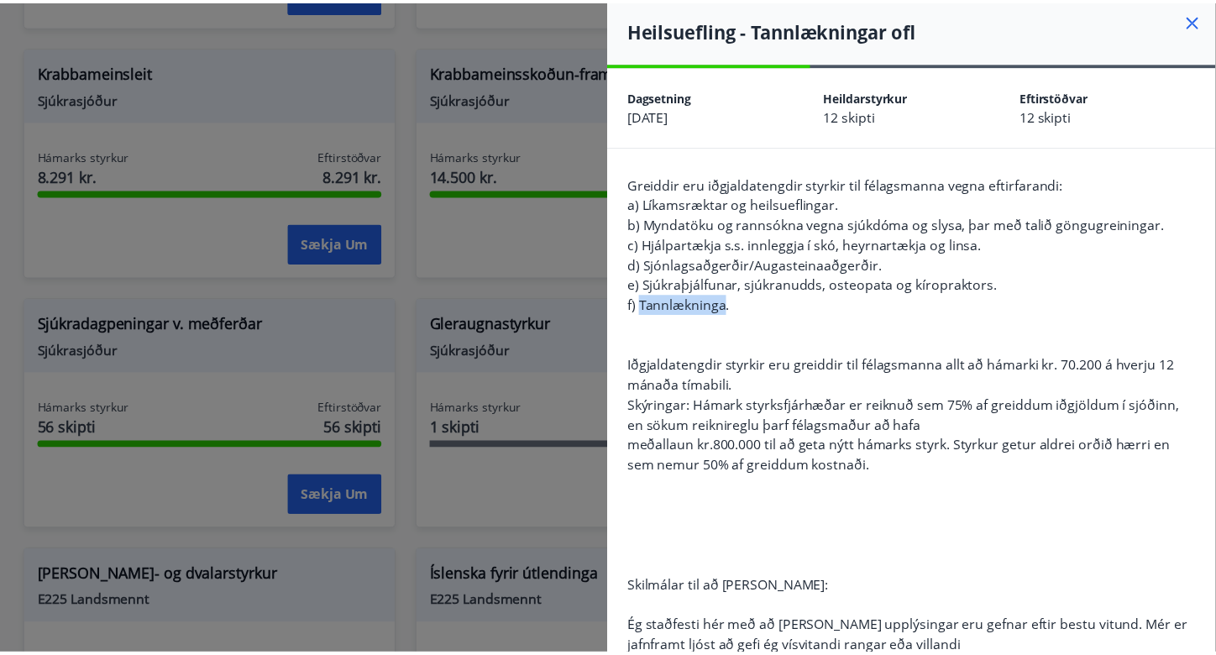
scroll to position [5, 0]
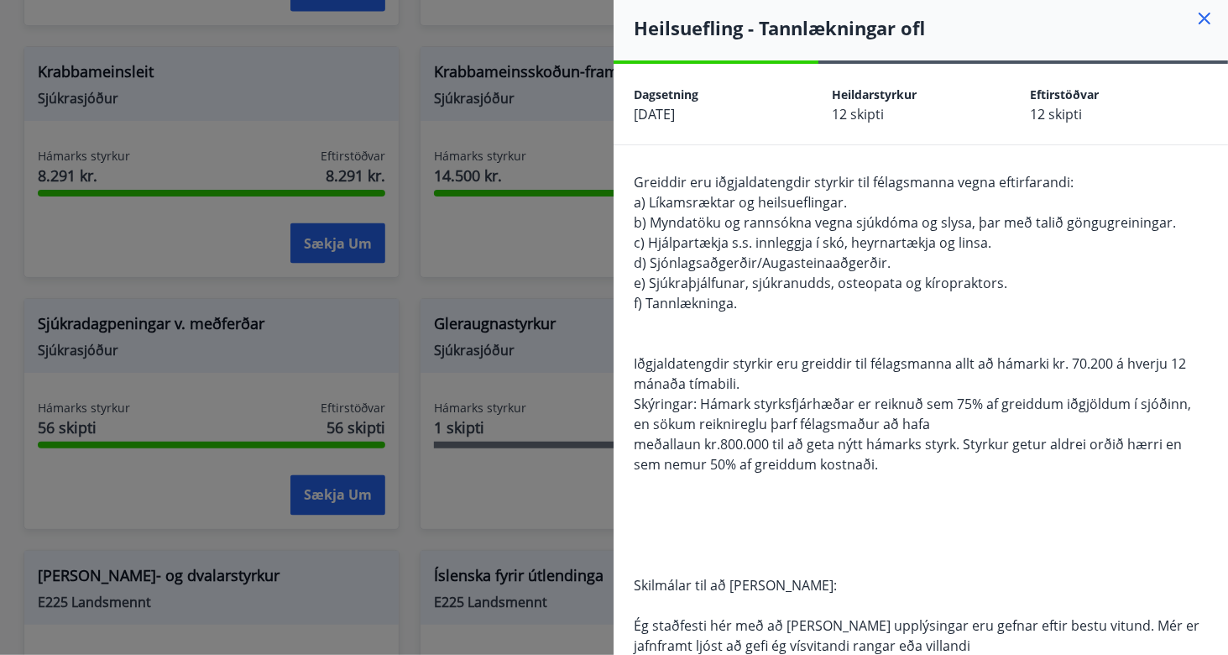
click at [538, 273] on div at bounding box center [614, 327] width 1228 height 655
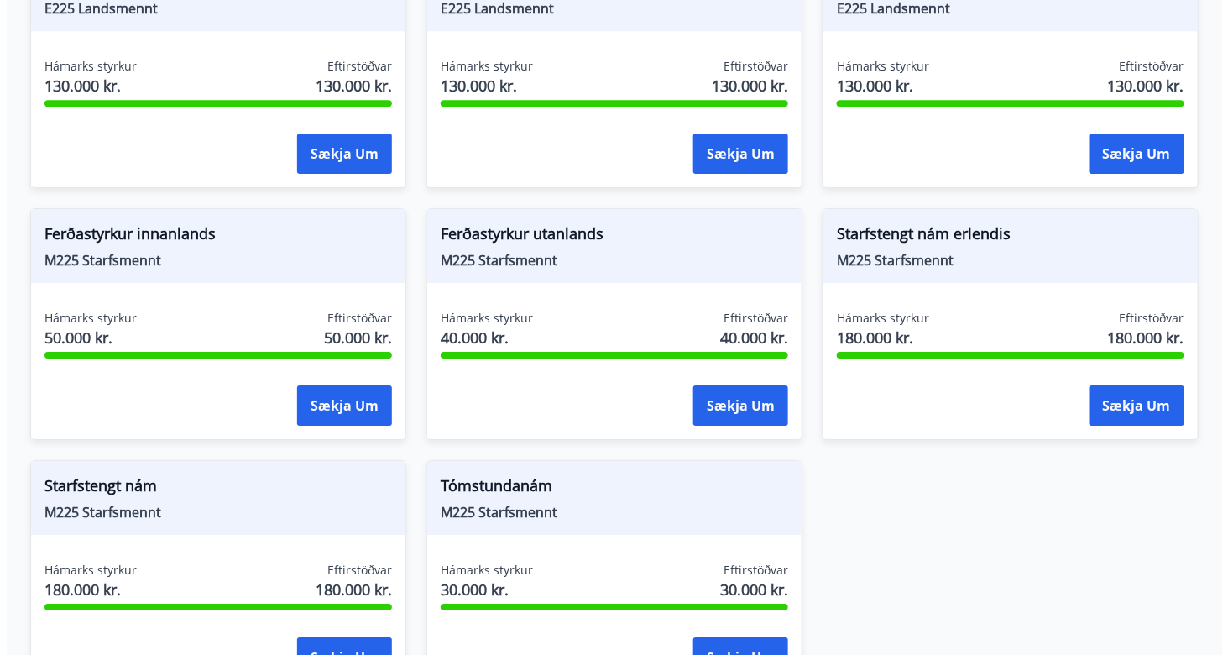
scroll to position [1874, 0]
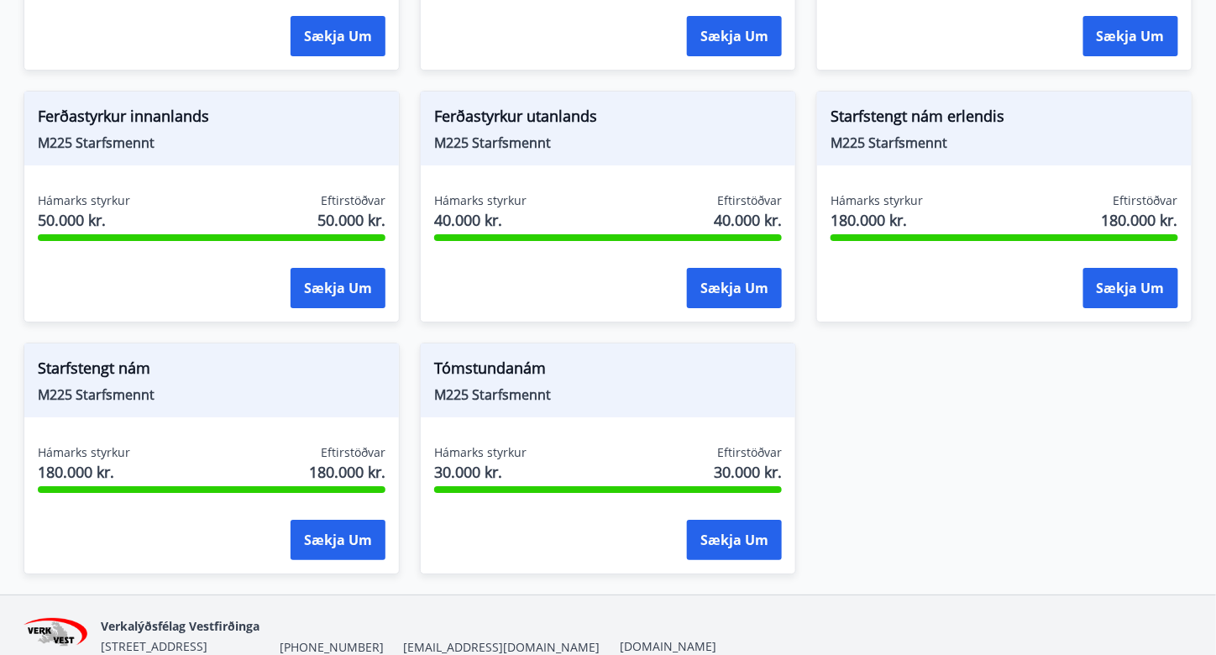
click at [128, 385] on span "M225 Starfsmennt" at bounding box center [212, 394] width 348 height 18
click at [128, 357] on span "Starfstengt nám" at bounding box center [212, 371] width 348 height 29
click at [99, 444] on span "Hámarks styrkur" at bounding box center [84, 452] width 92 height 17
click at [144, 520] on div "Sækja um" at bounding box center [212, 541] width 348 height 42
click at [367, 520] on button "Sækja um" at bounding box center [338, 540] width 95 height 40
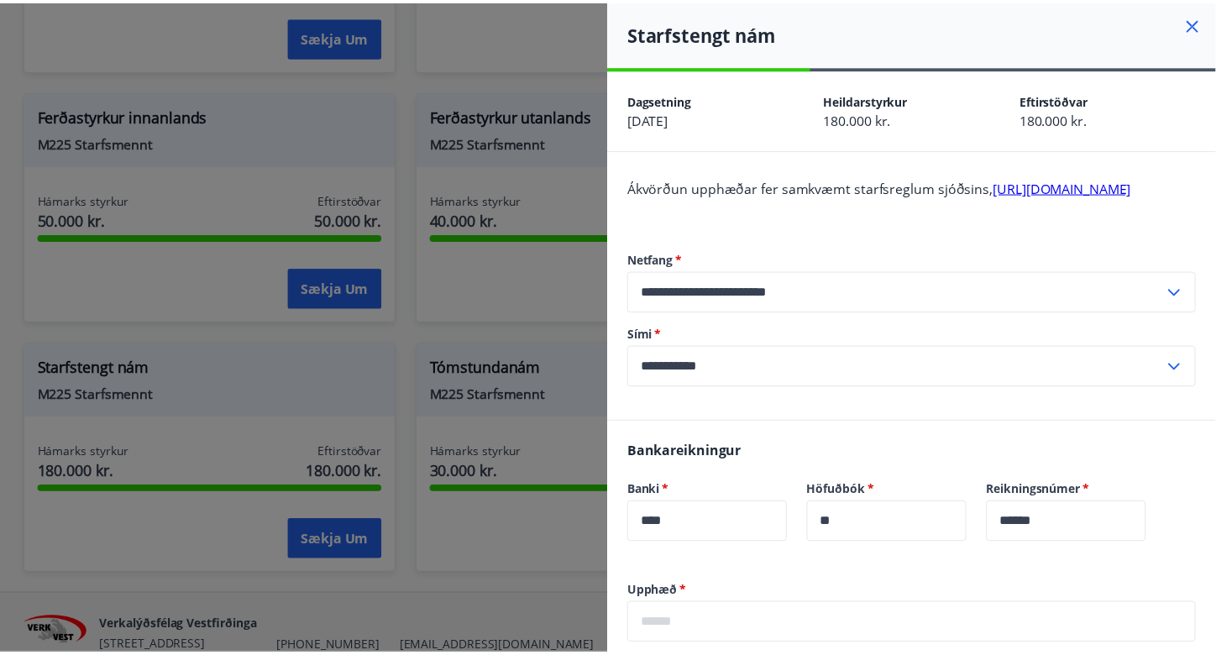
scroll to position [1, 0]
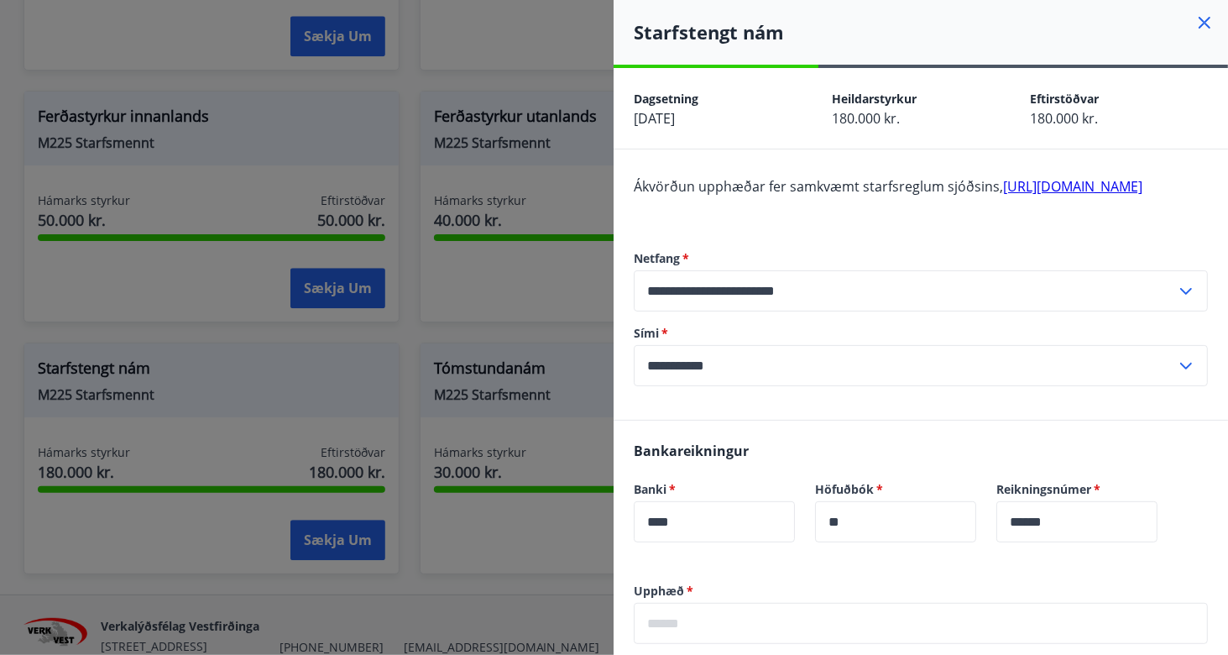
click at [1195, 21] on icon at bounding box center [1205, 23] width 20 height 20
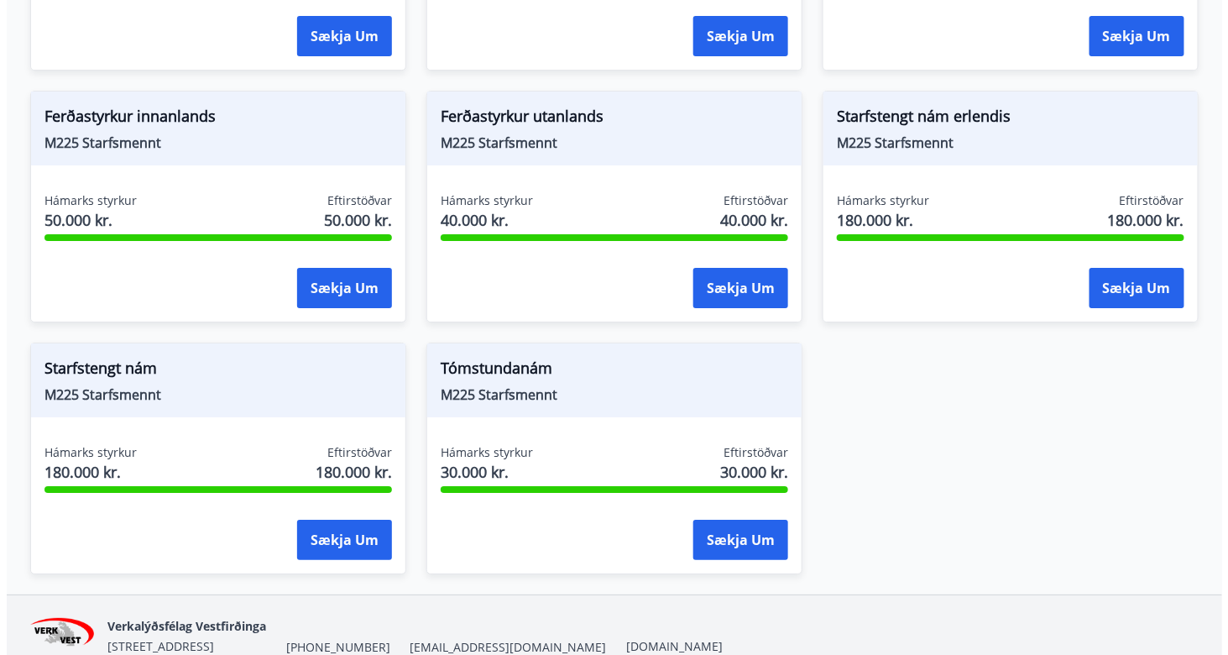
scroll to position [1930, 0]
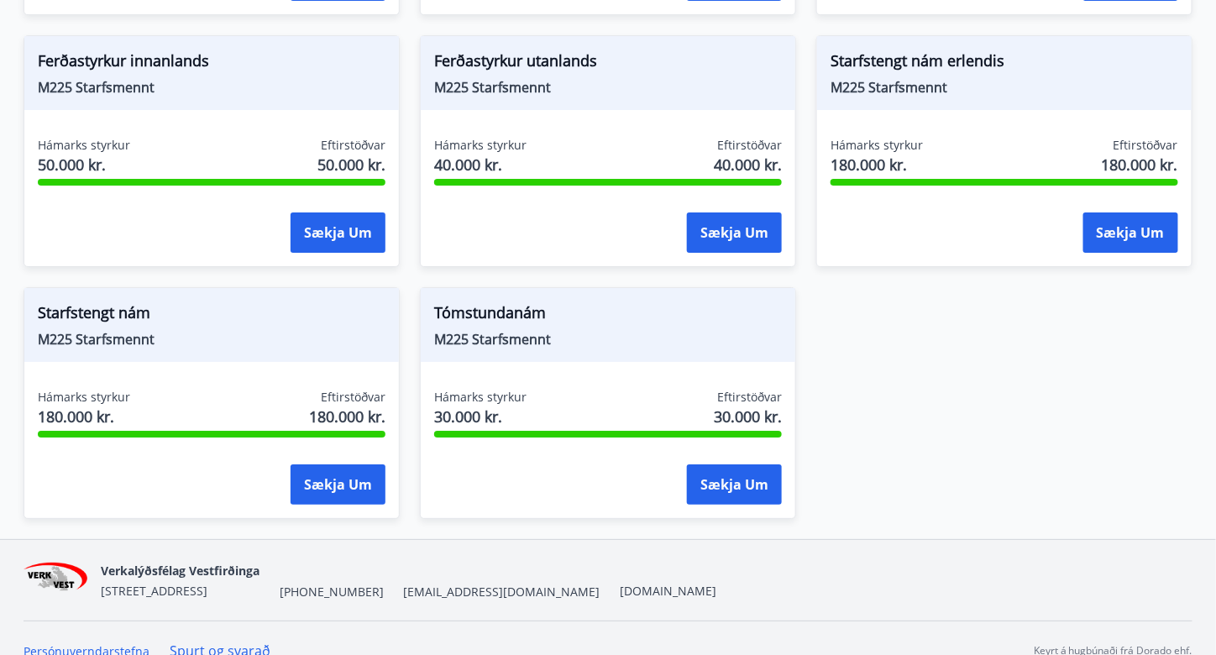
click at [507, 301] on span "Tómstundanám" at bounding box center [608, 315] width 348 height 29
click at [750, 464] on button "Sækja um" at bounding box center [734, 484] width 95 height 40
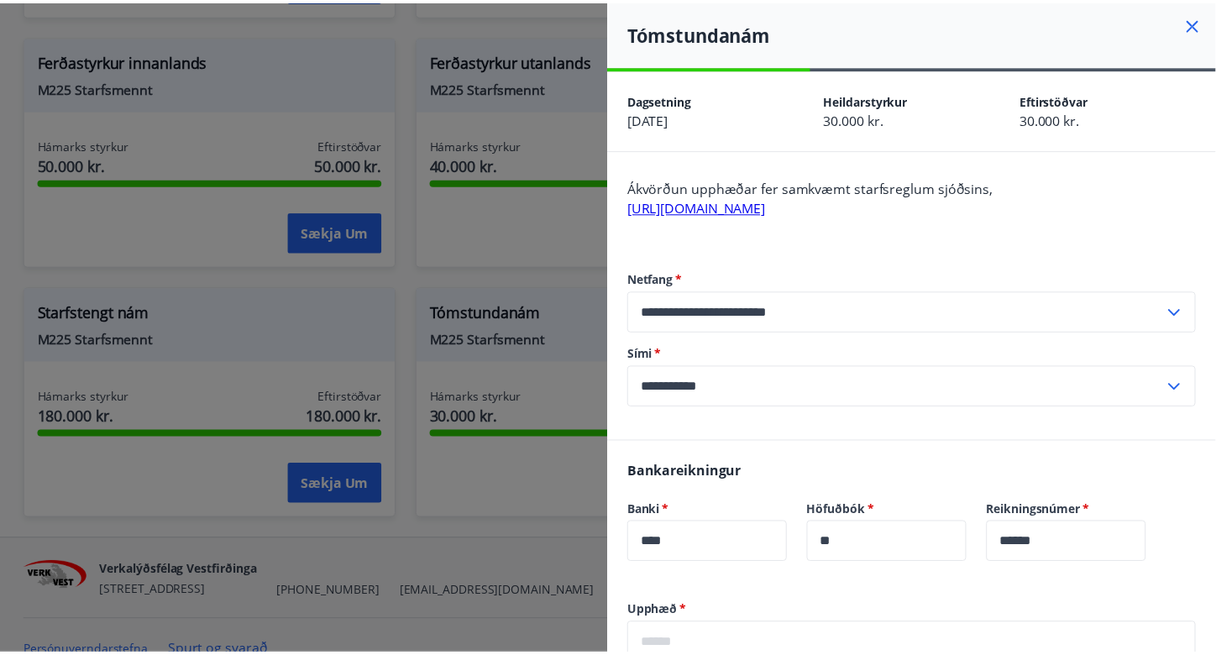
scroll to position [386, 0]
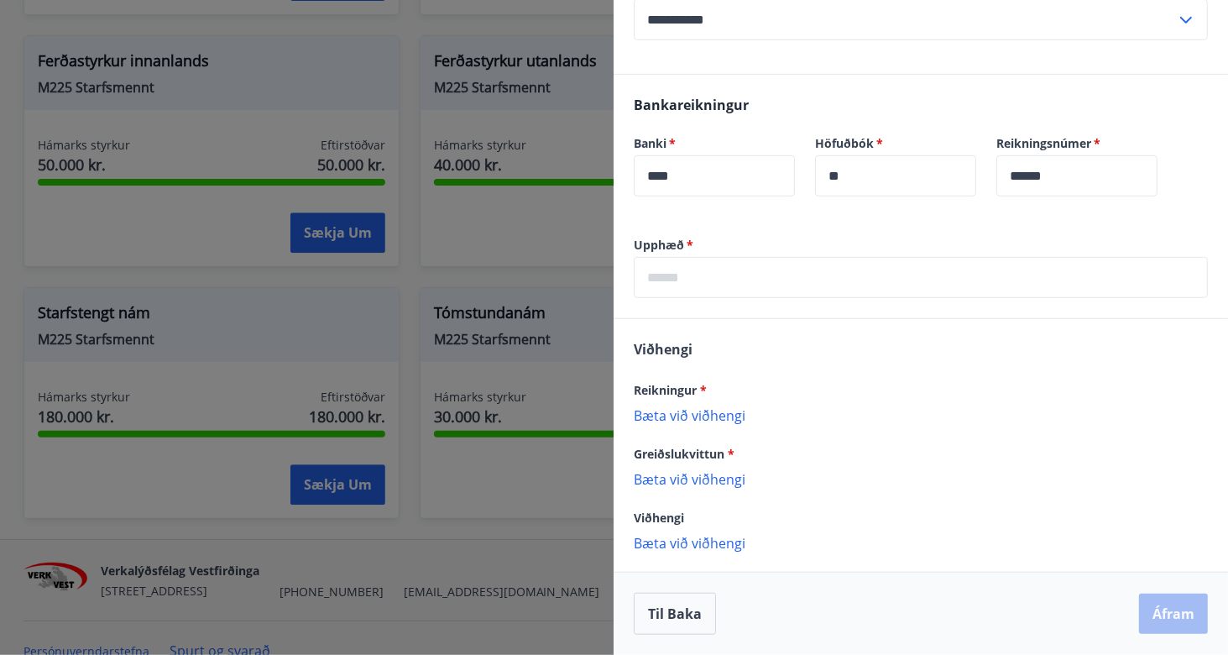
click at [532, 443] on div at bounding box center [614, 327] width 1228 height 655
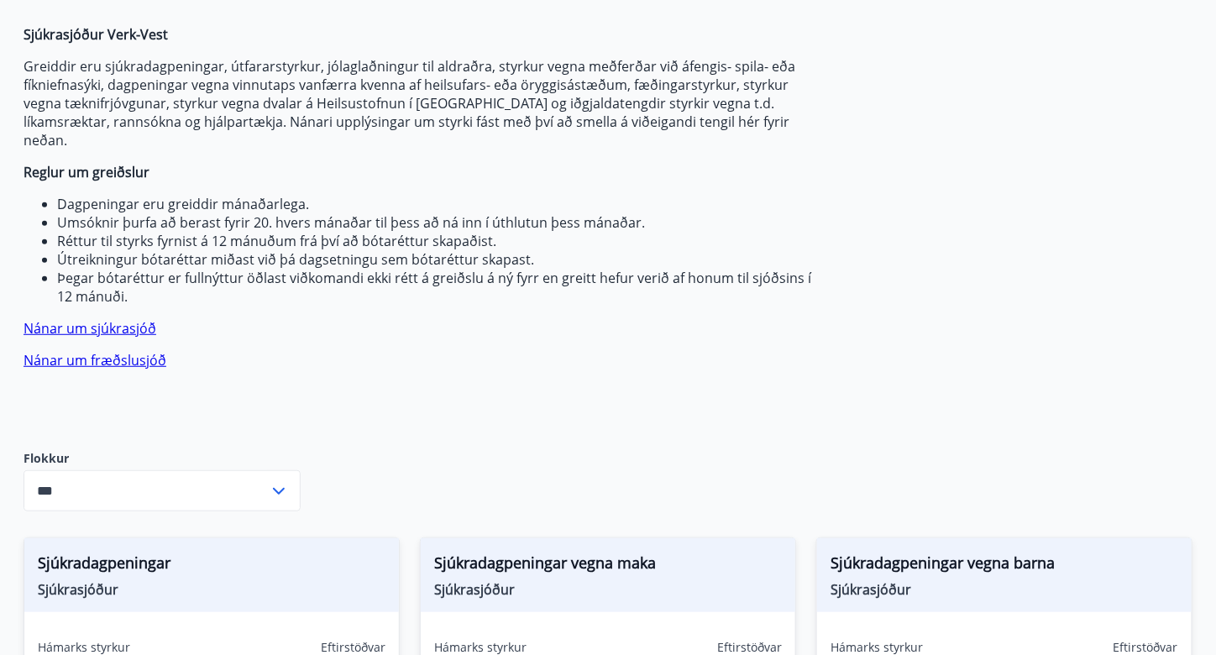
scroll to position [0, 0]
